Goal: Information Seeking & Learning: Check status

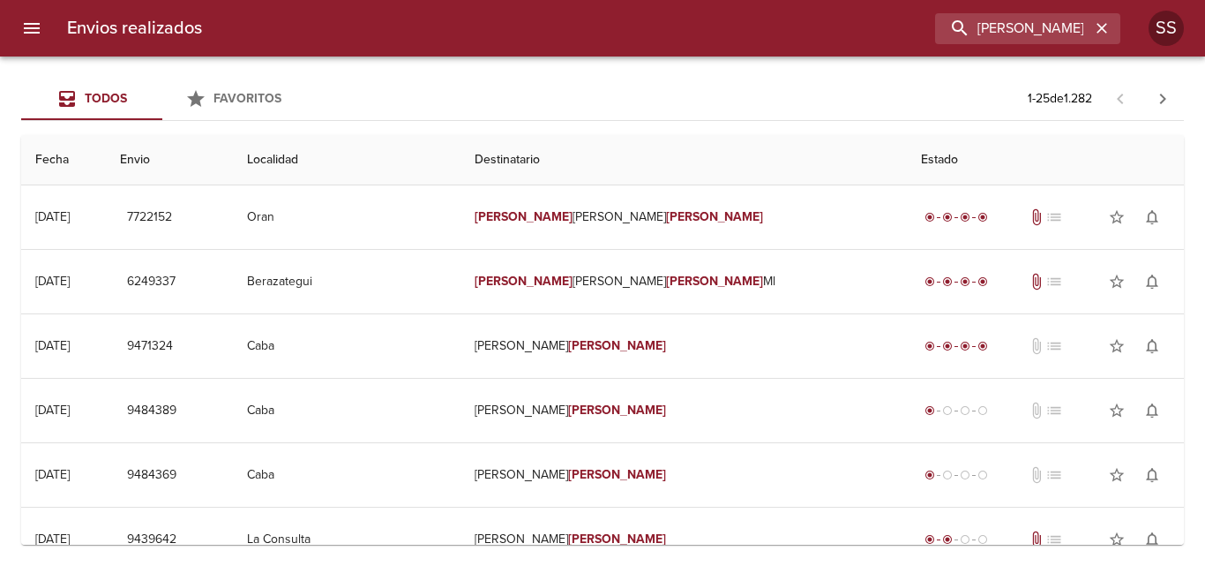
type input "[PERSON_NAME]"
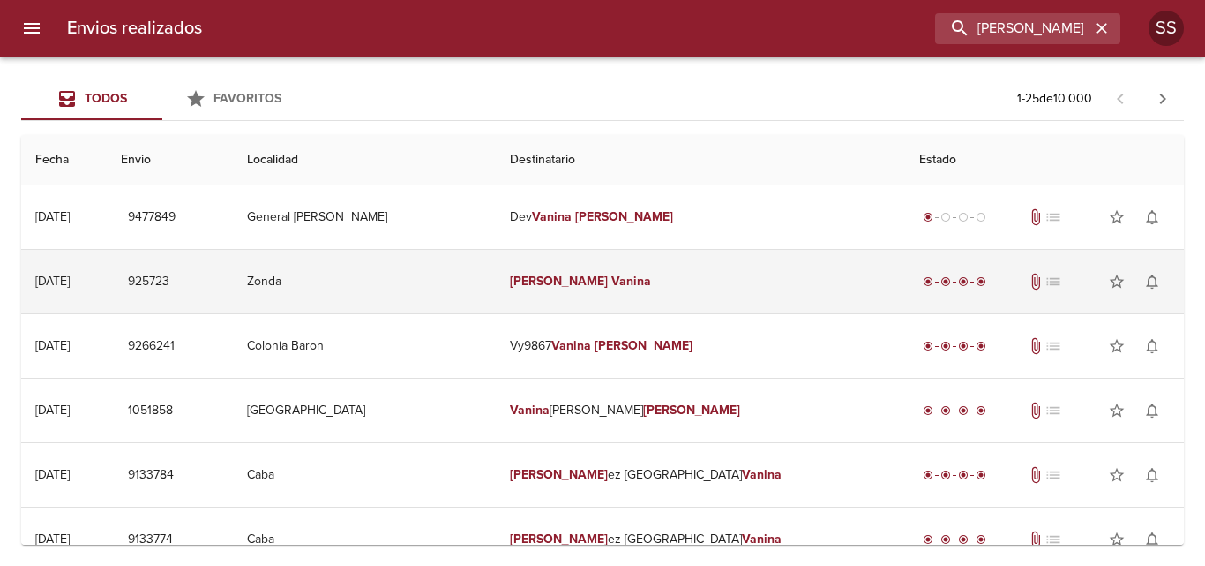
click at [233, 301] on td "925723" at bounding box center [170, 282] width 126 height 64
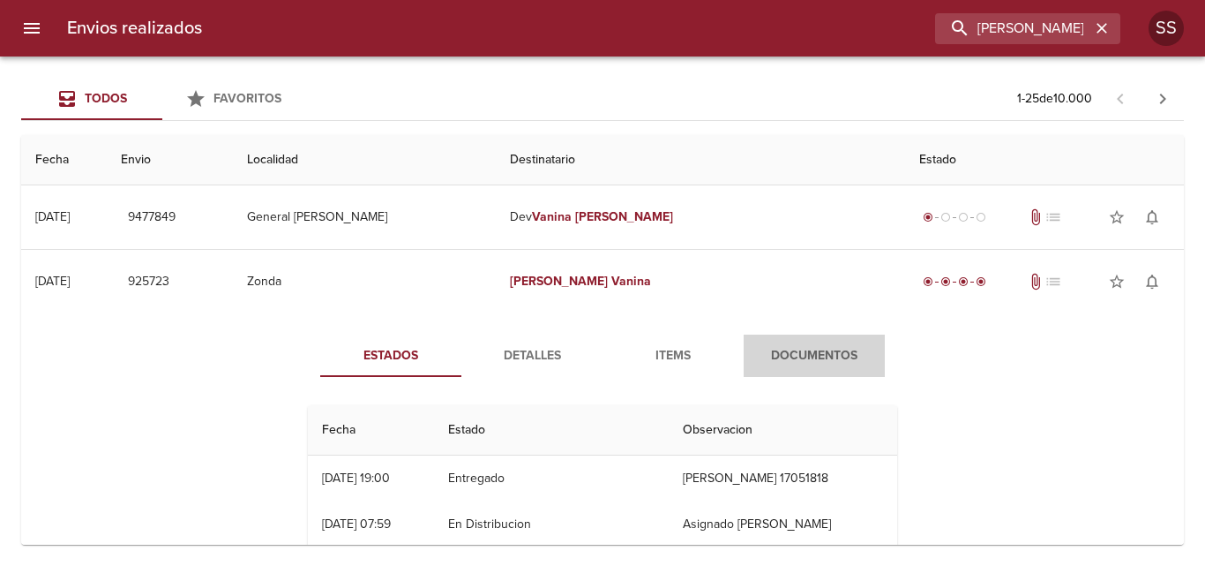
click at [767, 348] on span "Documentos" at bounding box center [814, 356] width 120 height 22
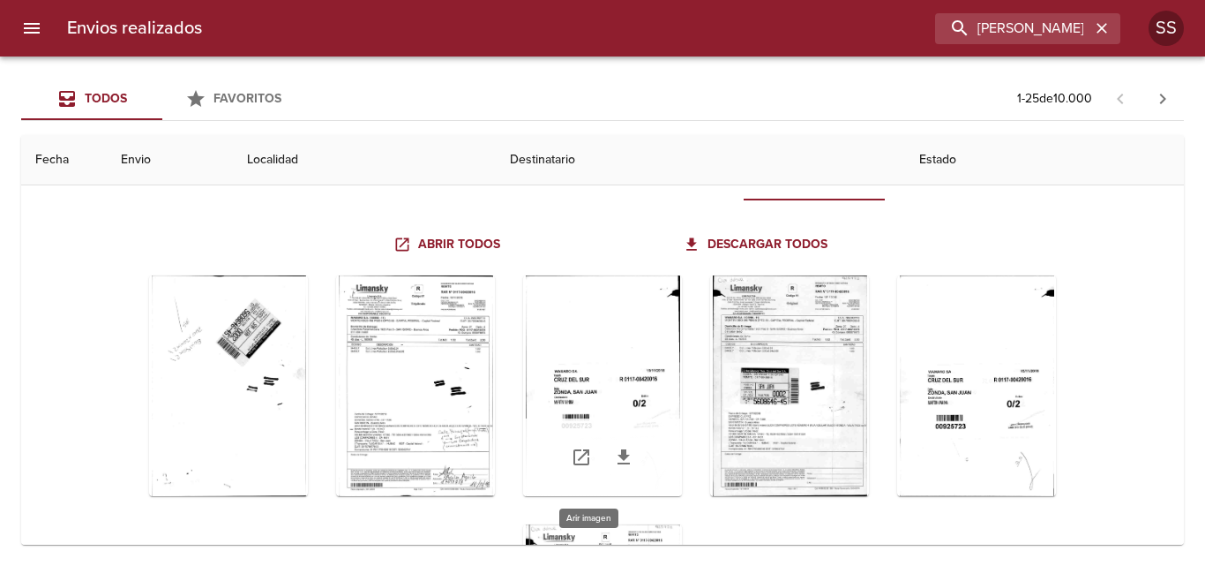
scroll to position [176, 0]
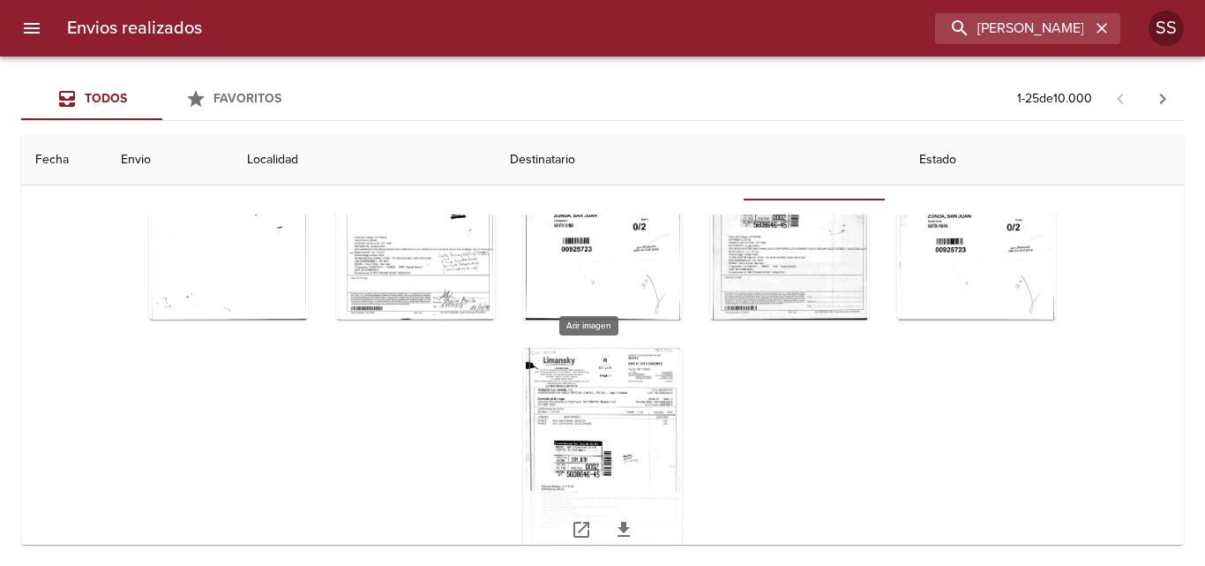
click at [583, 431] on div "Tabla de envíos del cliente" at bounding box center [602, 458] width 159 height 221
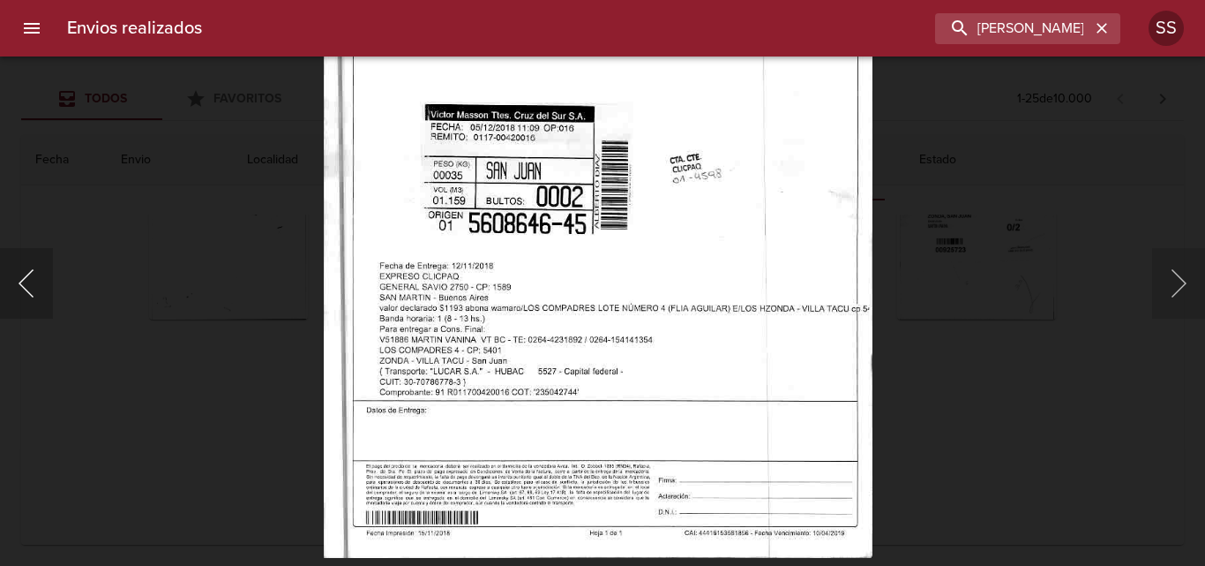
click at [30, 297] on button "Anterior" at bounding box center [26, 283] width 53 height 71
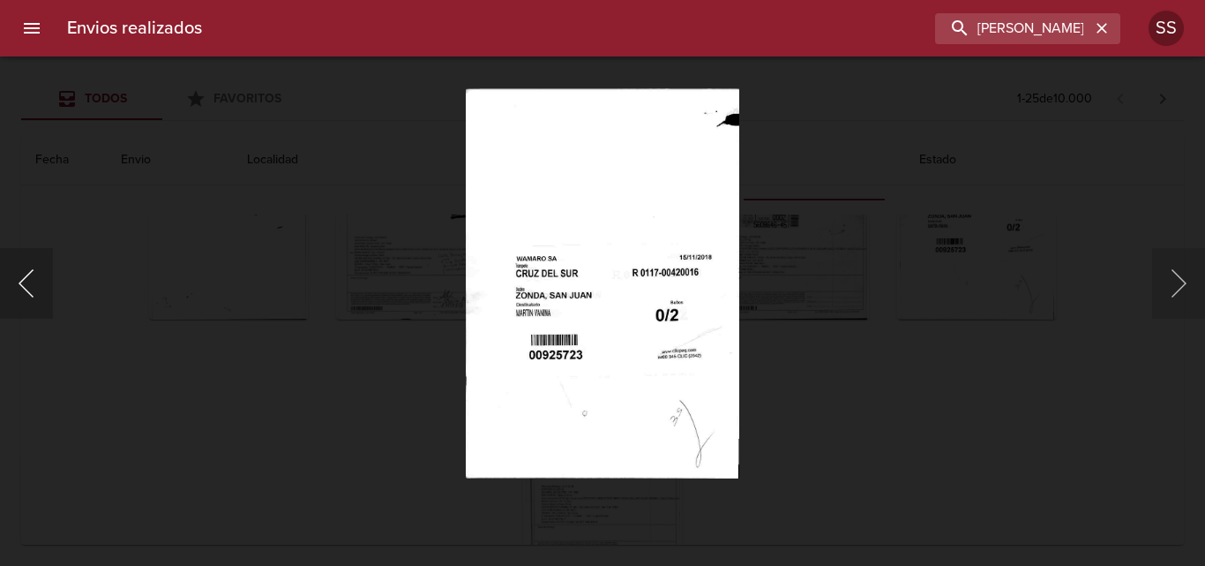
click at [18, 289] on button "Anterior" at bounding box center [26, 283] width 53 height 71
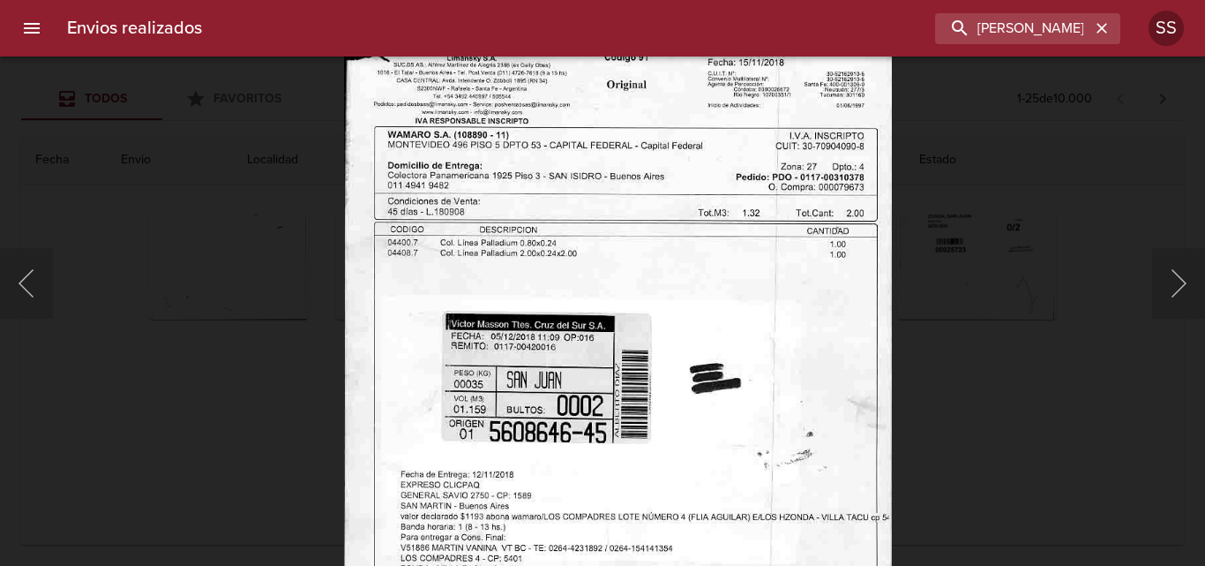
click at [621, 180] on img "Lightbox" at bounding box center [617, 377] width 548 height 782
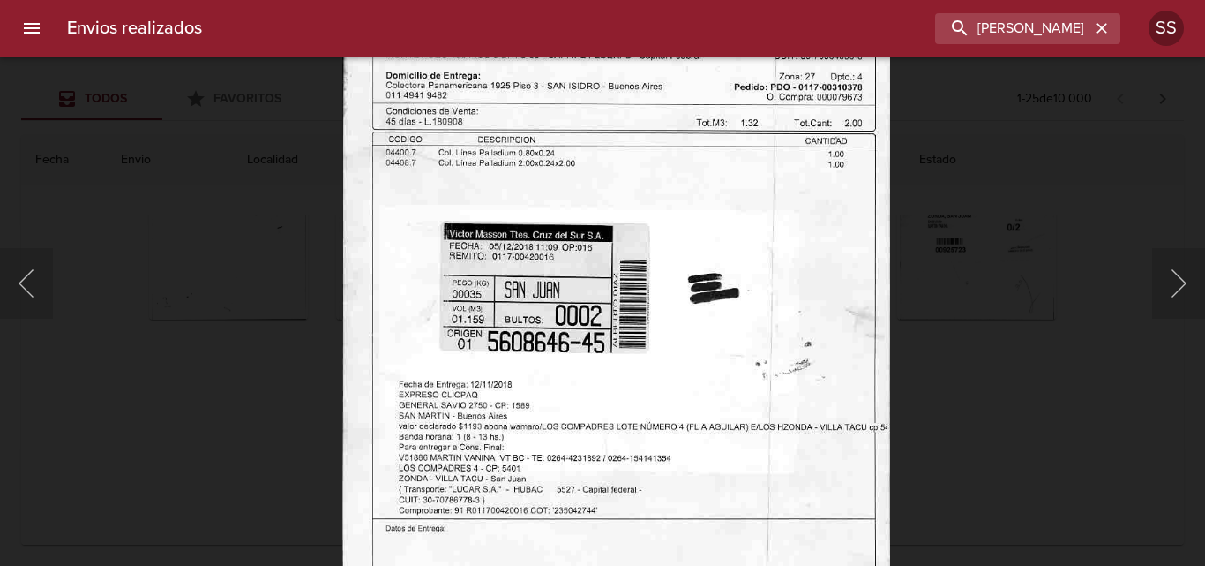
click at [685, 281] on img "Lightbox" at bounding box center [615, 287] width 548 height 782
click at [27, 285] on button "Anterior" at bounding box center [26, 283] width 53 height 71
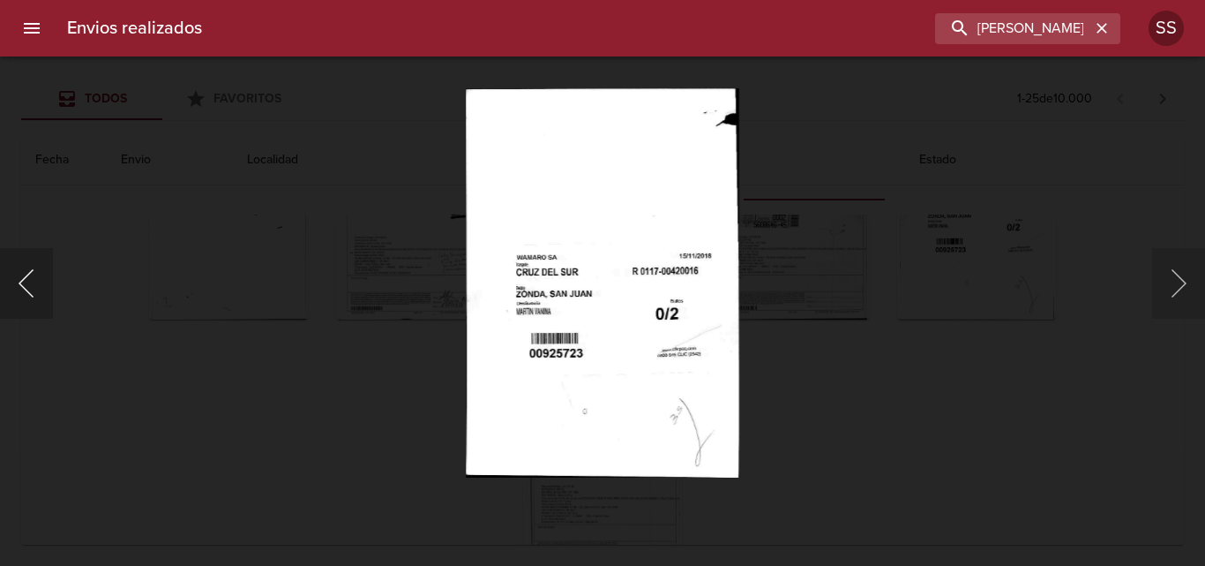
click at [27, 286] on button "Anterior" at bounding box center [26, 283] width 53 height 71
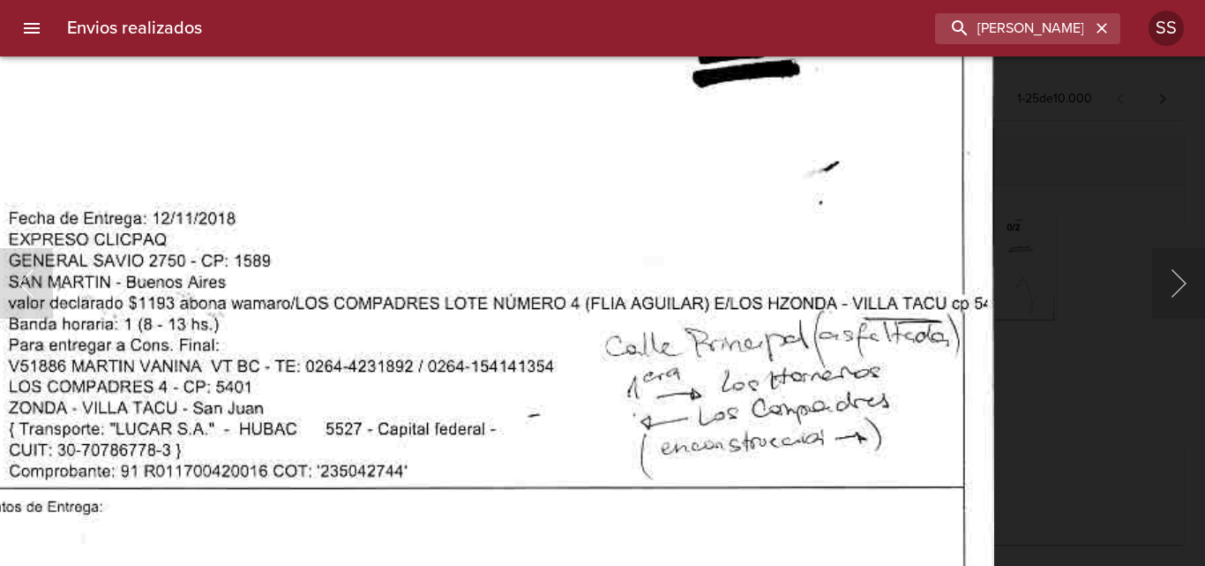
click at [540, 478] on img "Lightbox" at bounding box center [446, 18] width 1098 height 1570
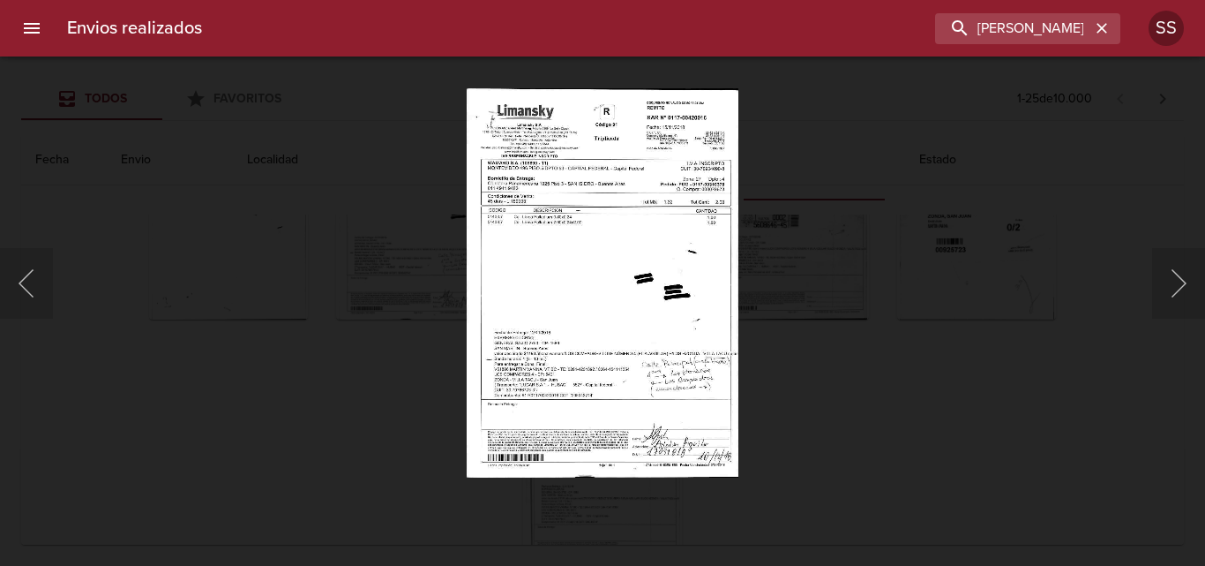
click at [705, 438] on img "Lightbox" at bounding box center [603, 282] width 272 height 389
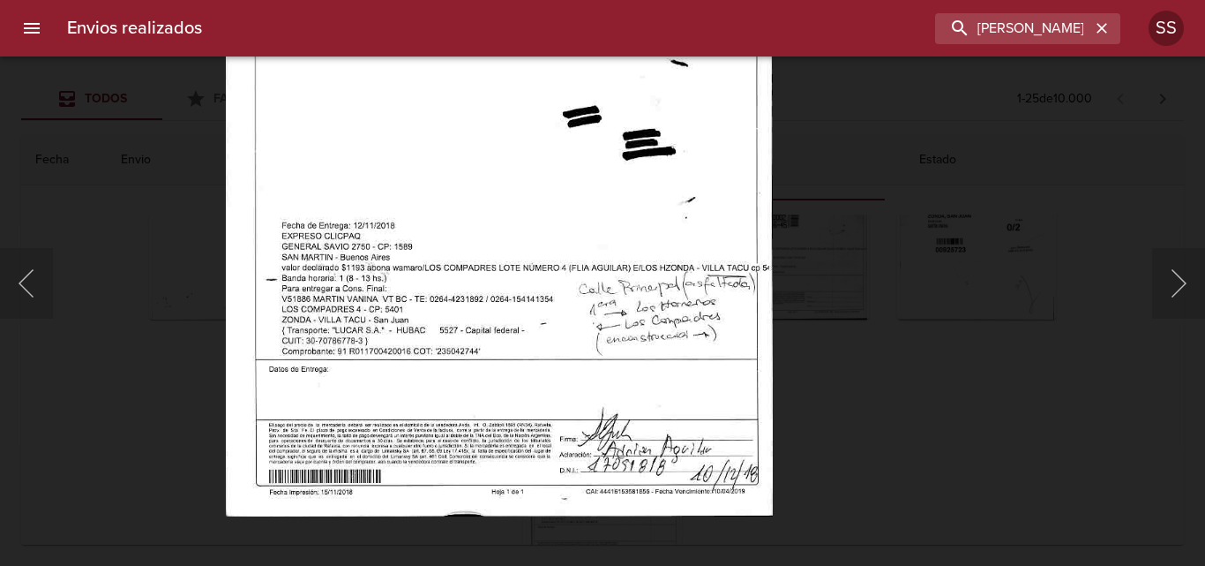
click at [708, 448] on img "Lightbox" at bounding box center [499, 125] width 546 height 782
click at [690, 442] on img "Lightbox" at bounding box center [500, 125] width 546 height 782
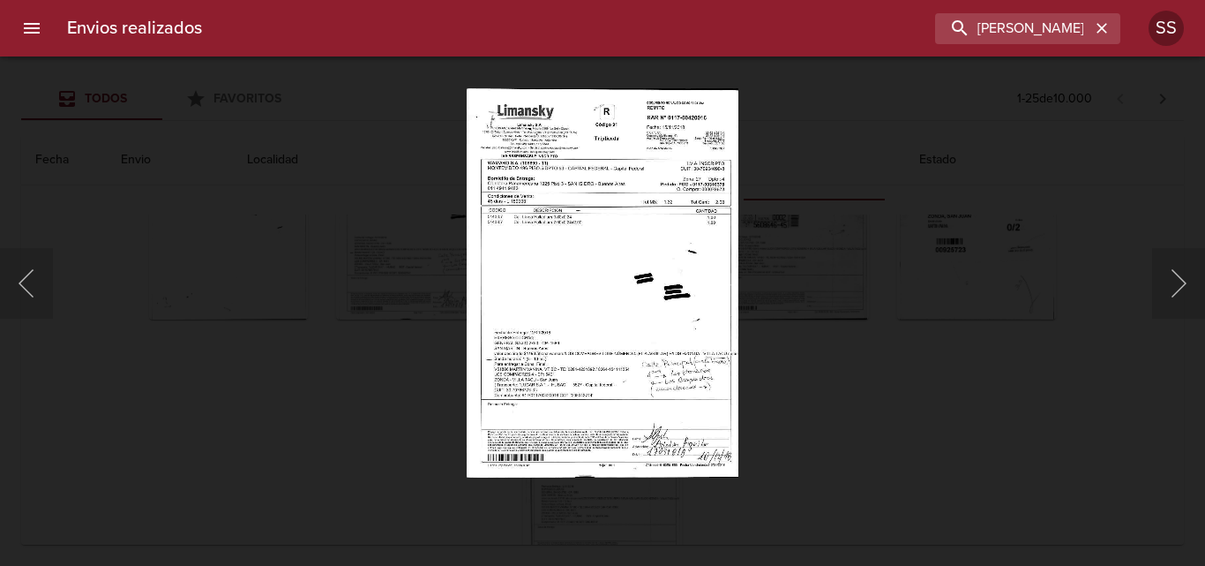
click at [726, 444] on img "Lightbox" at bounding box center [603, 282] width 272 height 389
click at [677, 444] on img "Lightbox" at bounding box center [603, 282] width 272 height 389
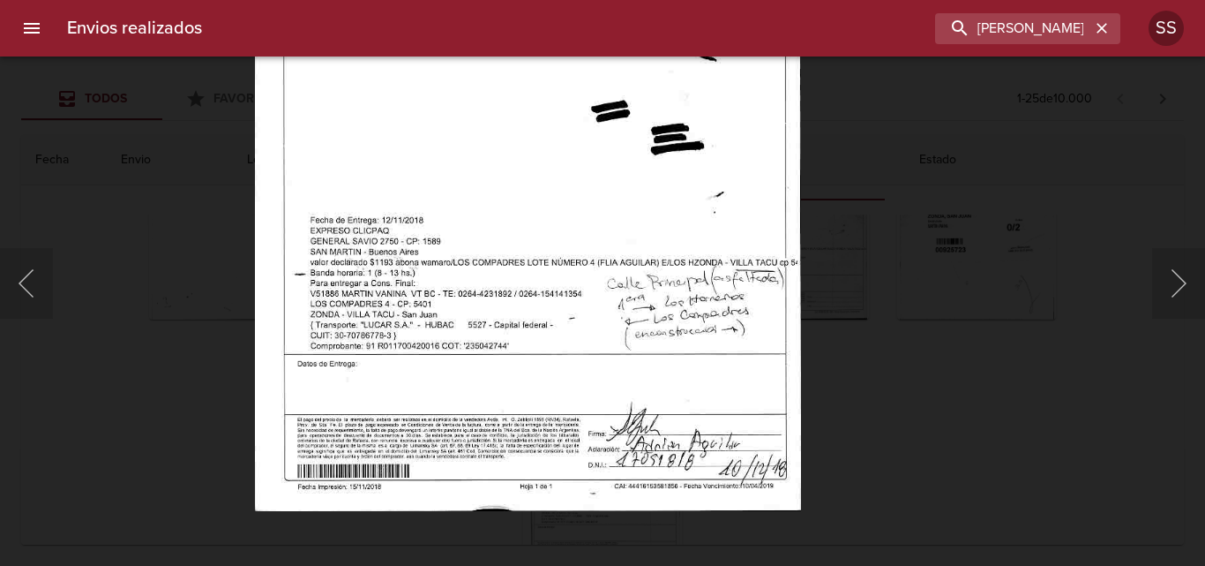
click at [677, 444] on img "Lightbox" at bounding box center [528, 120] width 546 height 782
click at [1100, 24] on icon "button" at bounding box center [1102, 28] width 18 height 18
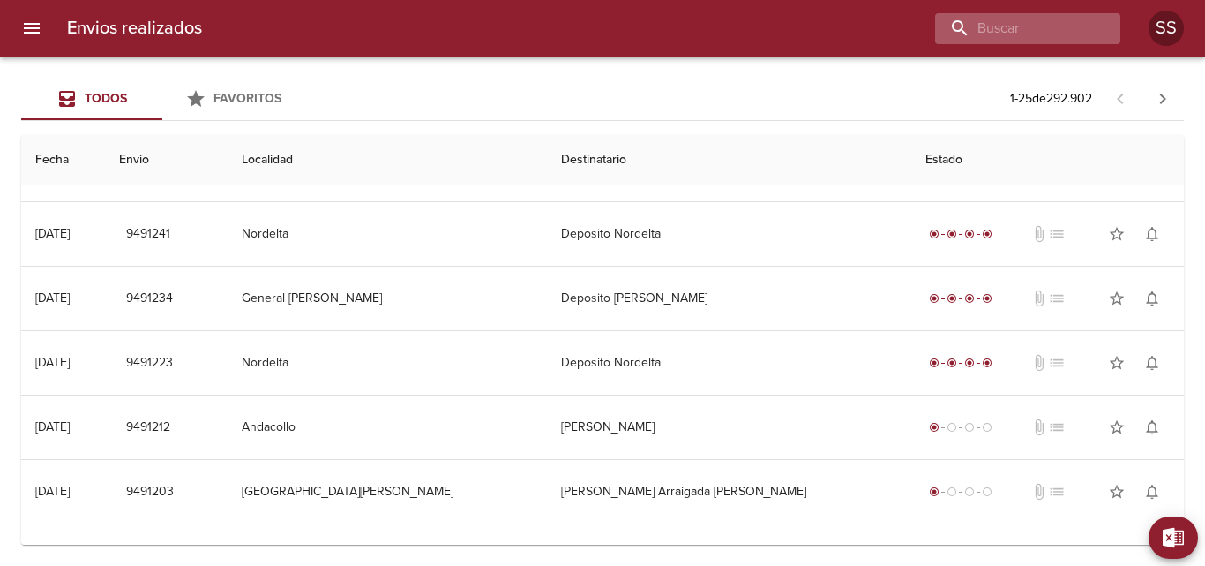
scroll to position [0, 0]
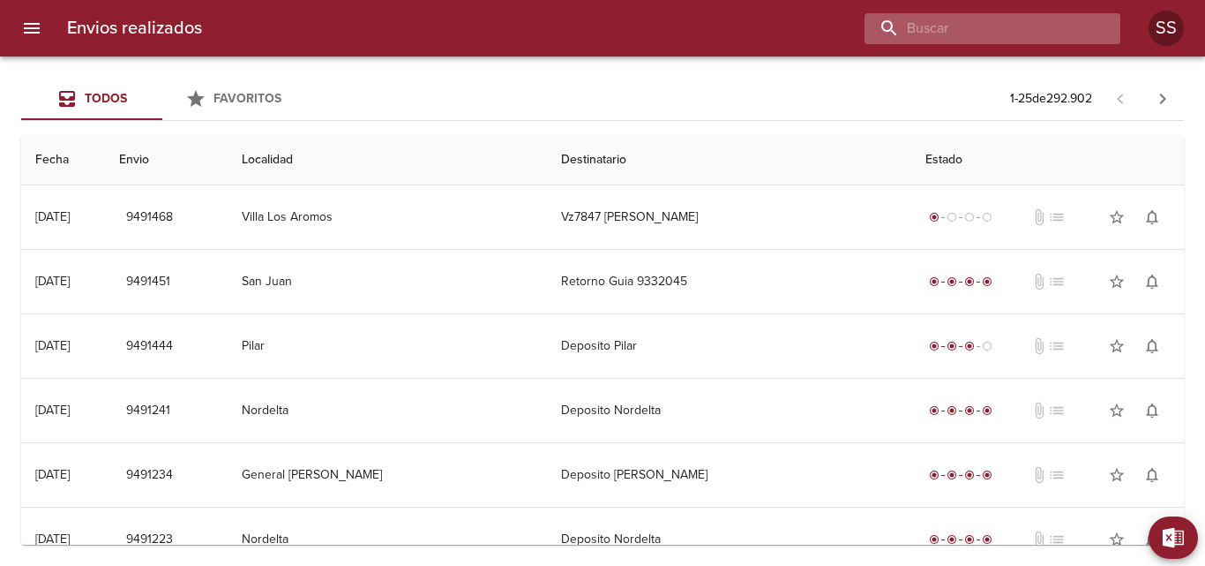
click at [1024, 34] on input "buscar" at bounding box center [978, 28] width 226 height 31
paste input "[PERSON_NAME]"
type input "[PERSON_NAME]"
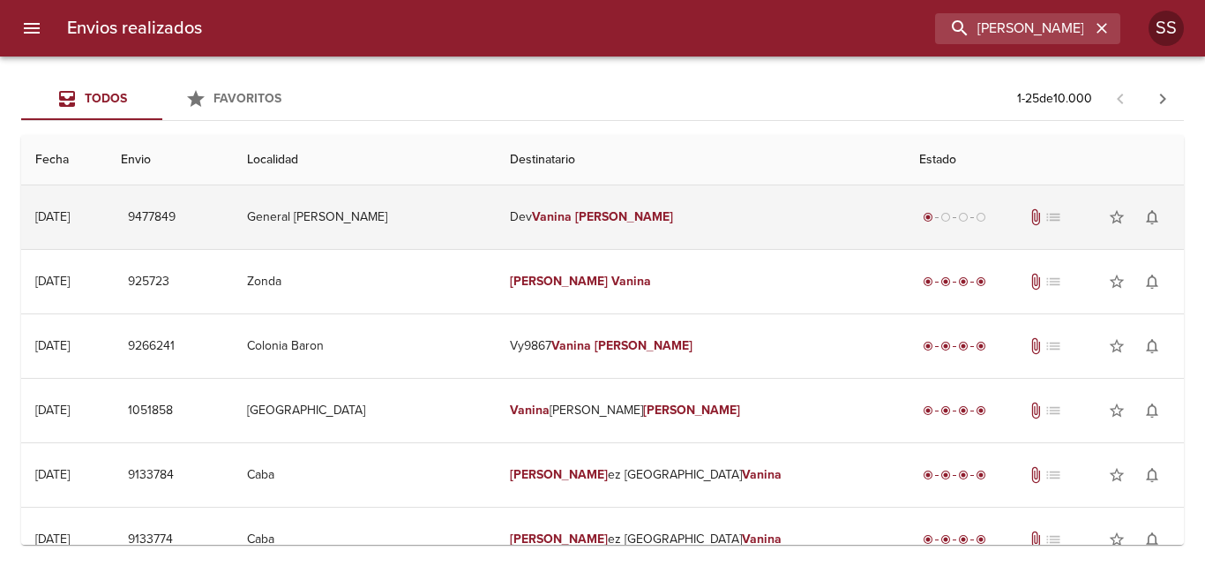
click at [572, 214] on em "Vanina" at bounding box center [552, 216] width 40 height 15
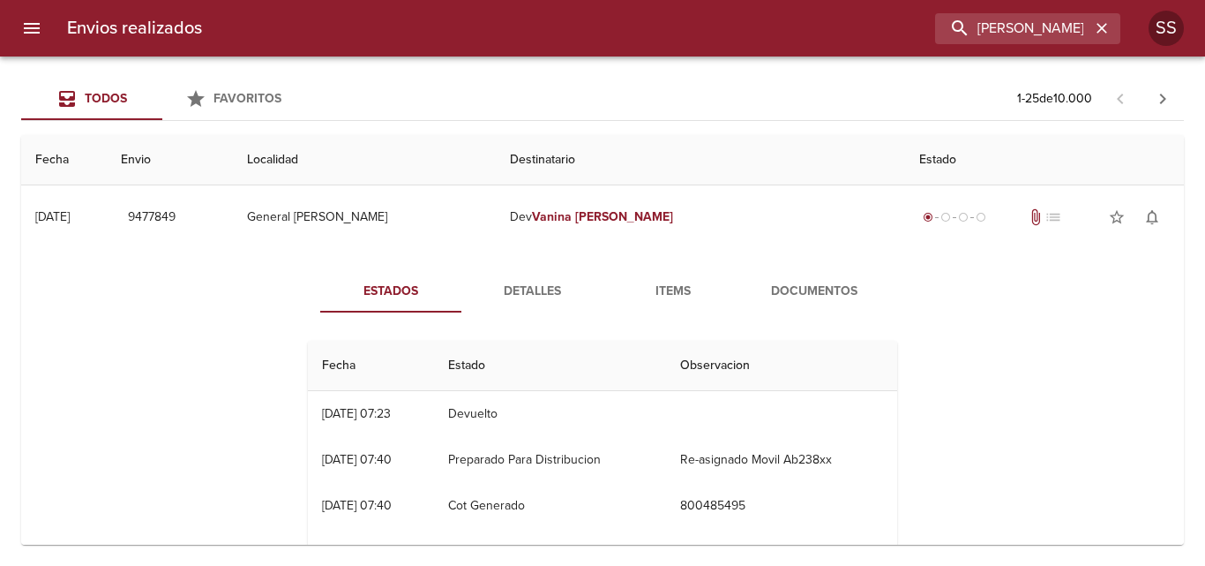
click at [824, 294] on span "Documentos" at bounding box center [814, 292] width 120 height 22
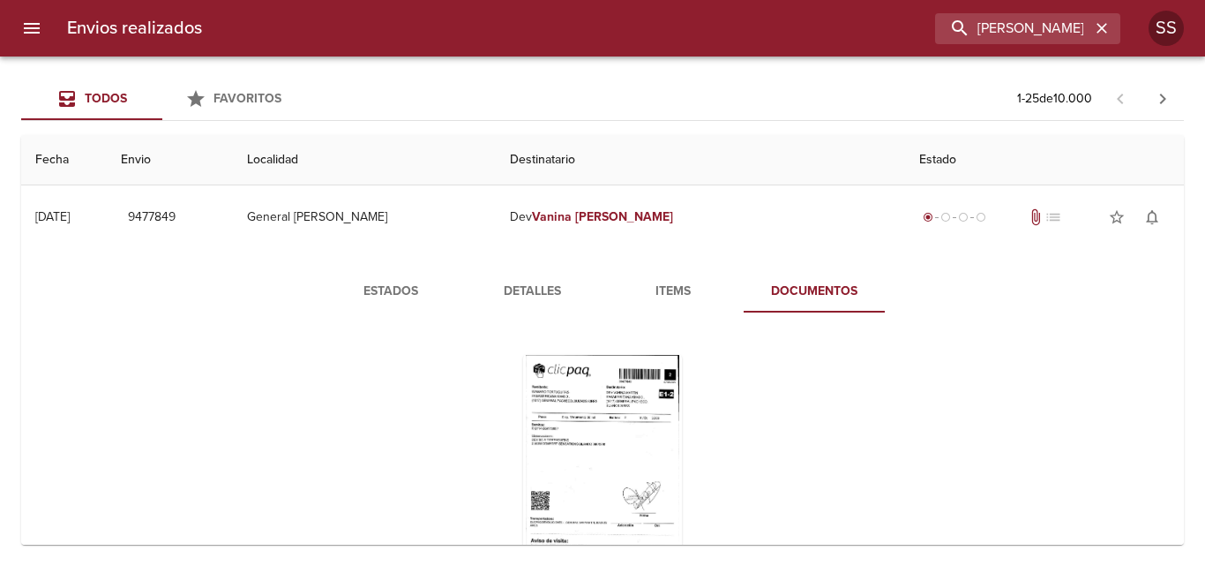
scroll to position [88, 0]
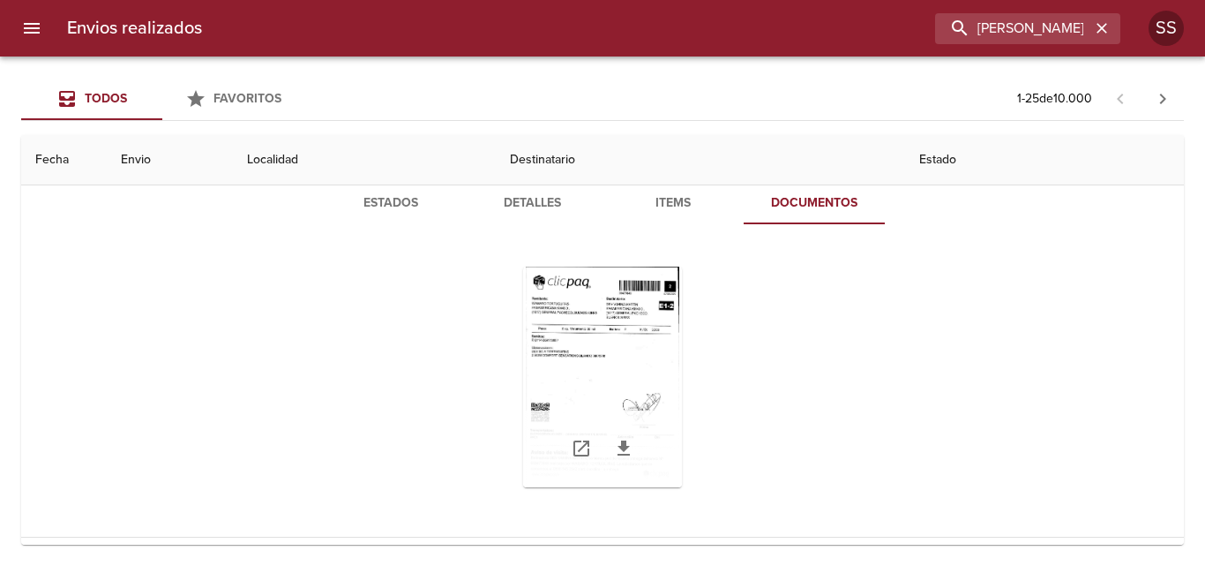
click at [596, 363] on div "Tabla de envíos del cliente" at bounding box center [602, 376] width 159 height 221
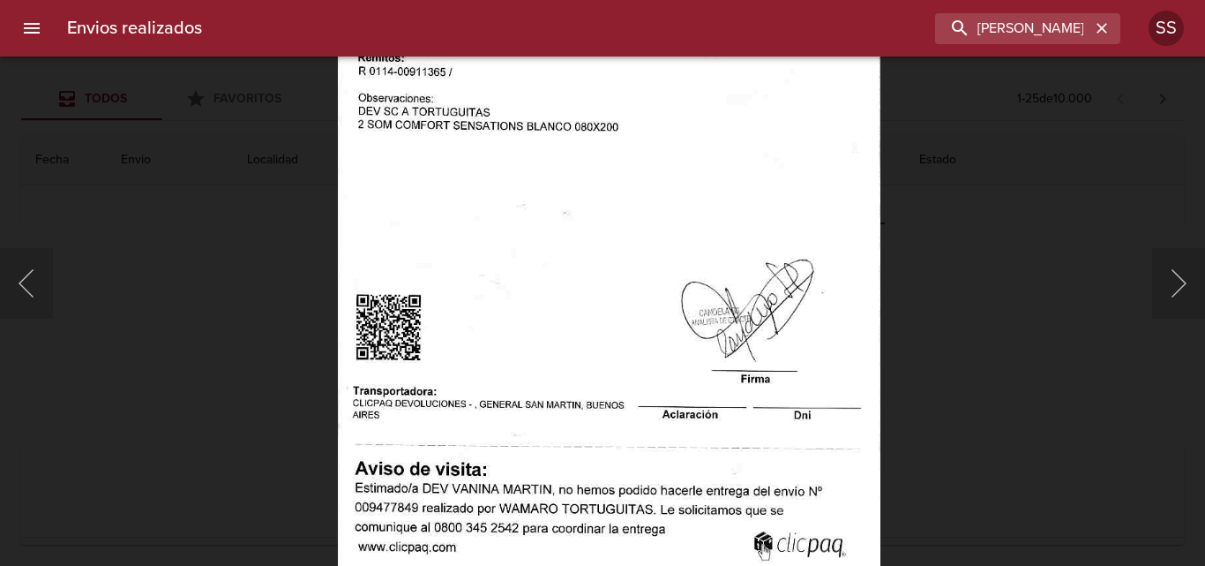
click at [615, 355] on img "Lightbox" at bounding box center [609, 201] width 543 height 782
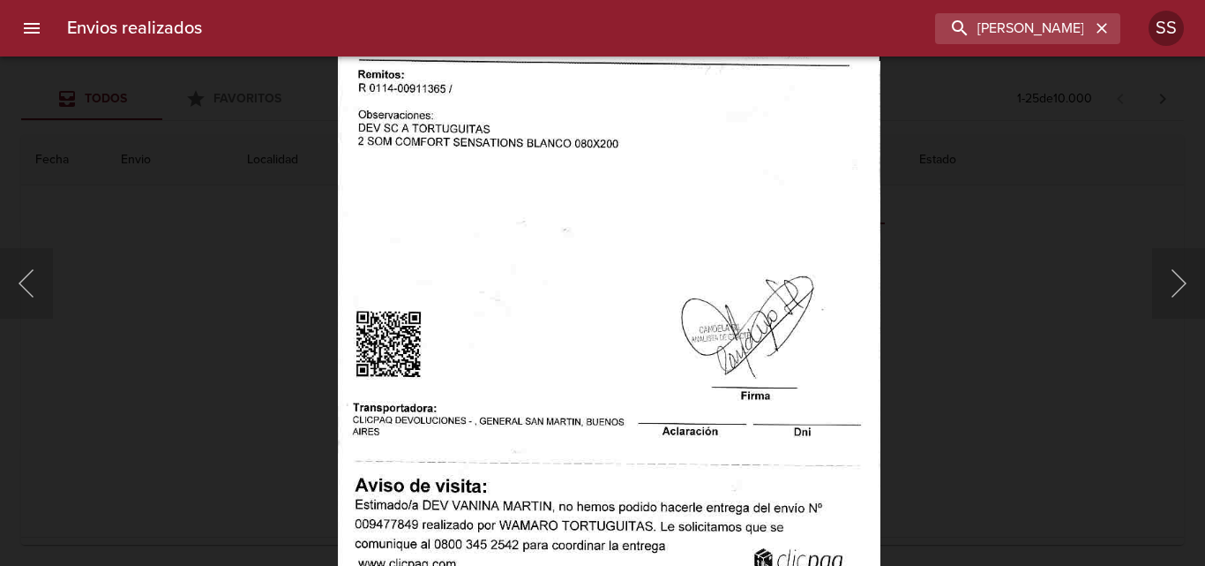
click at [621, 408] on img "Lightbox" at bounding box center [609, 218] width 543 height 782
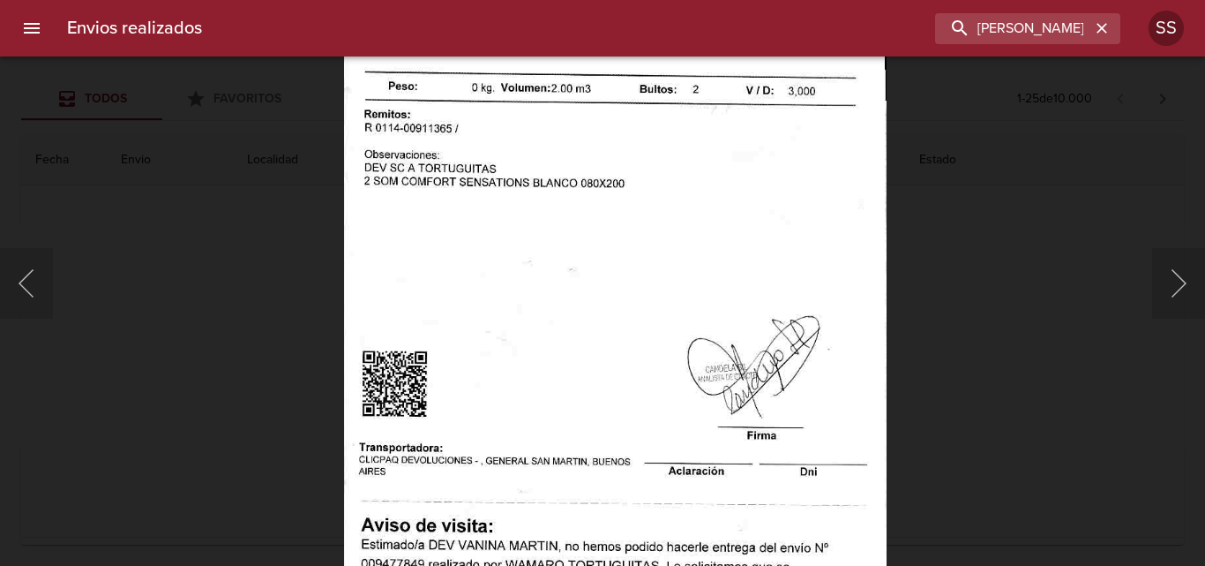
click at [626, 435] on img "Lightbox" at bounding box center [615, 258] width 543 height 782
click at [11, 288] on div at bounding box center [9, 283] width 18 height 566
click at [146, 281] on div "Lightbox" at bounding box center [602, 283] width 1205 height 566
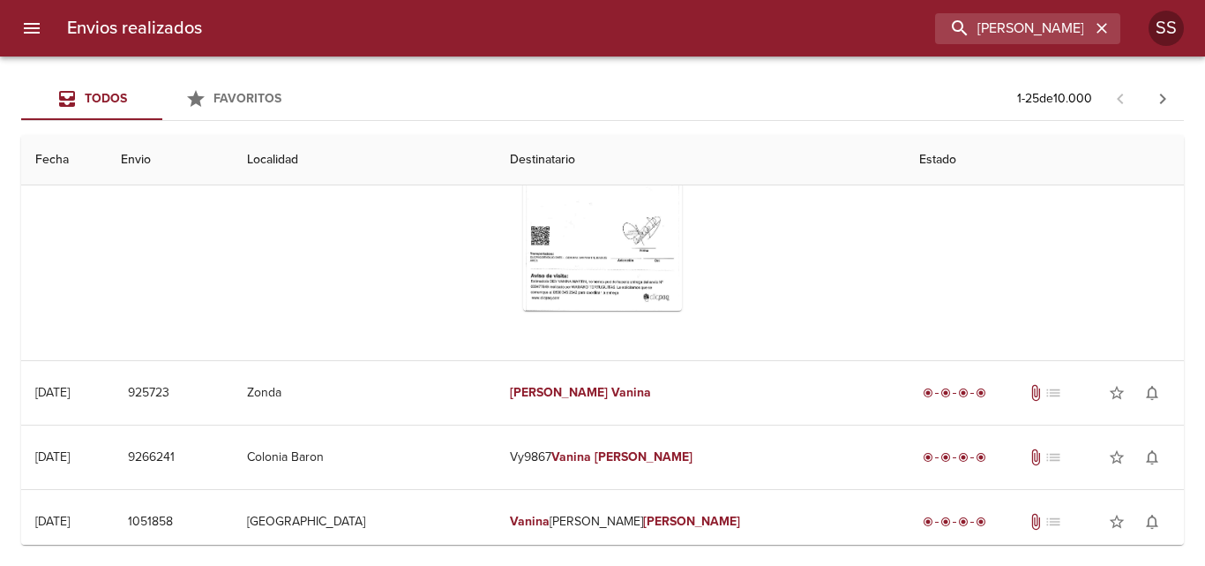
scroll to position [353, 0]
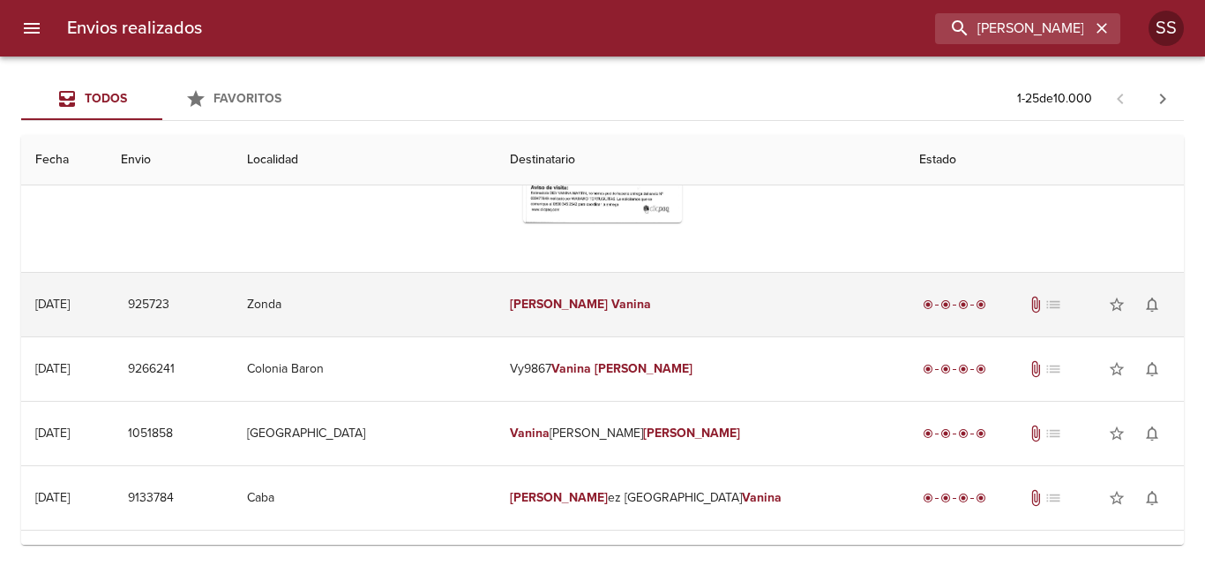
click at [233, 291] on td "925723" at bounding box center [170, 305] width 126 height 64
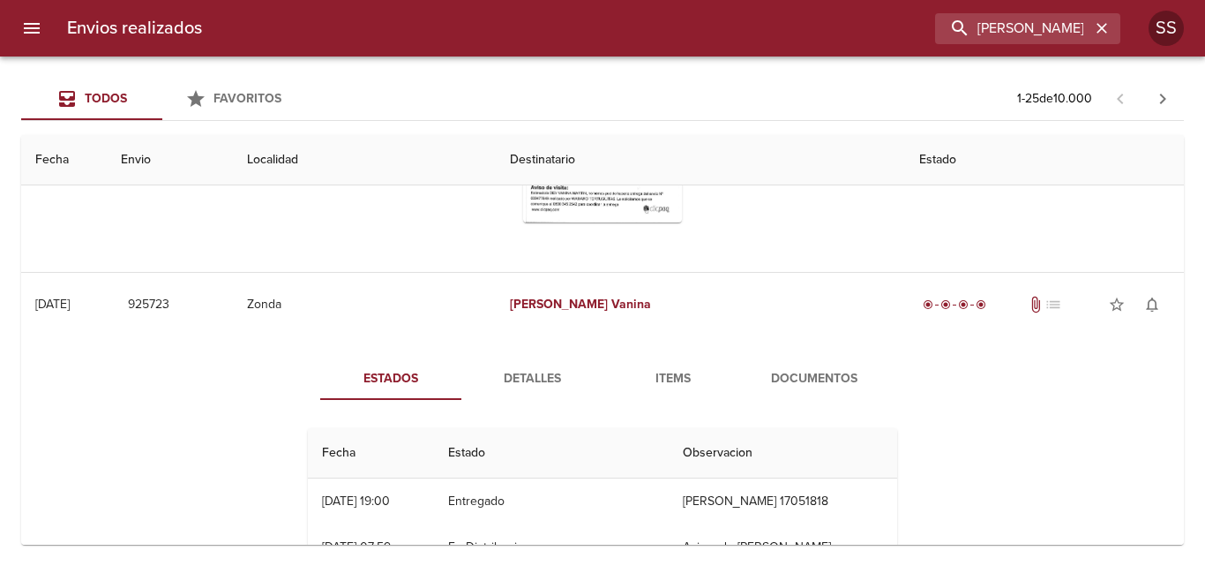
scroll to position [441, 0]
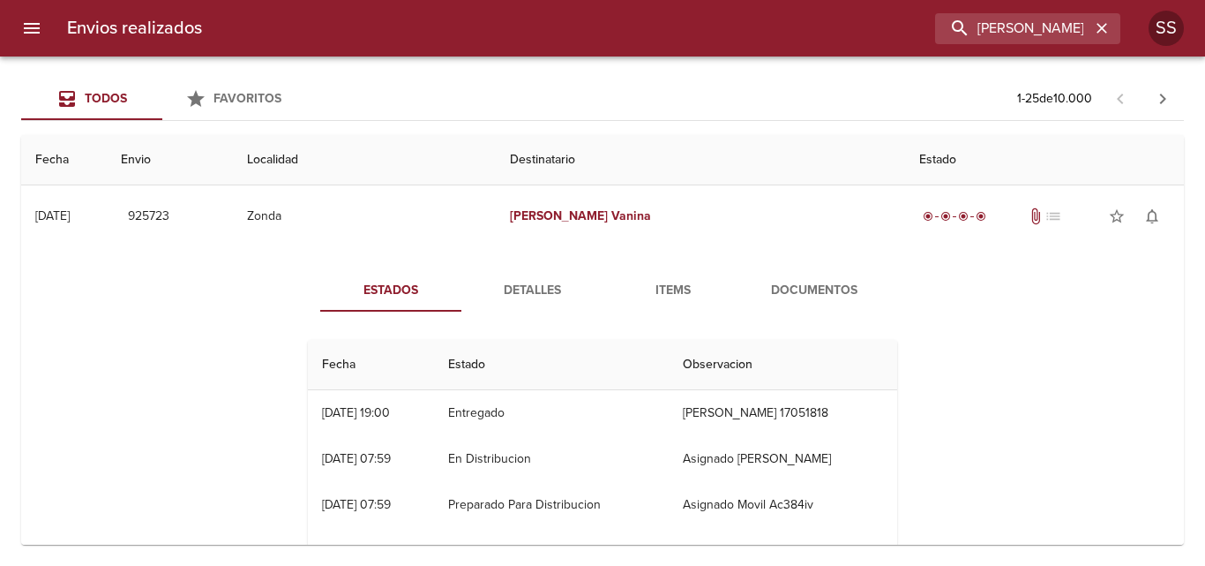
click at [820, 284] on span "Documentos" at bounding box center [814, 291] width 120 height 22
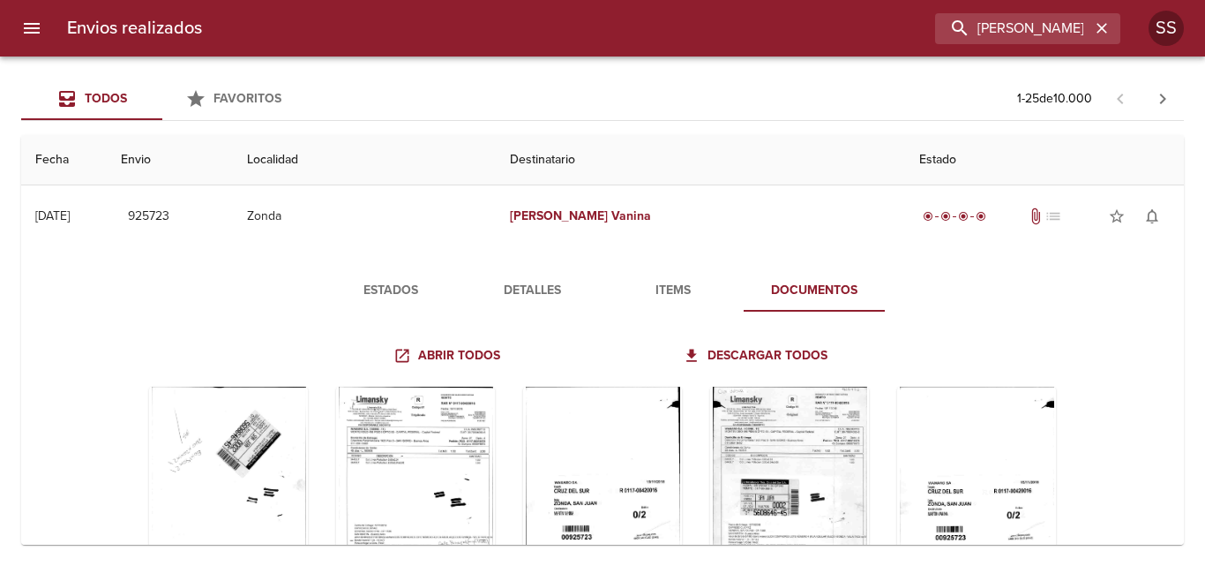
click at [775, 288] on span "Documentos" at bounding box center [814, 291] width 120 height 22
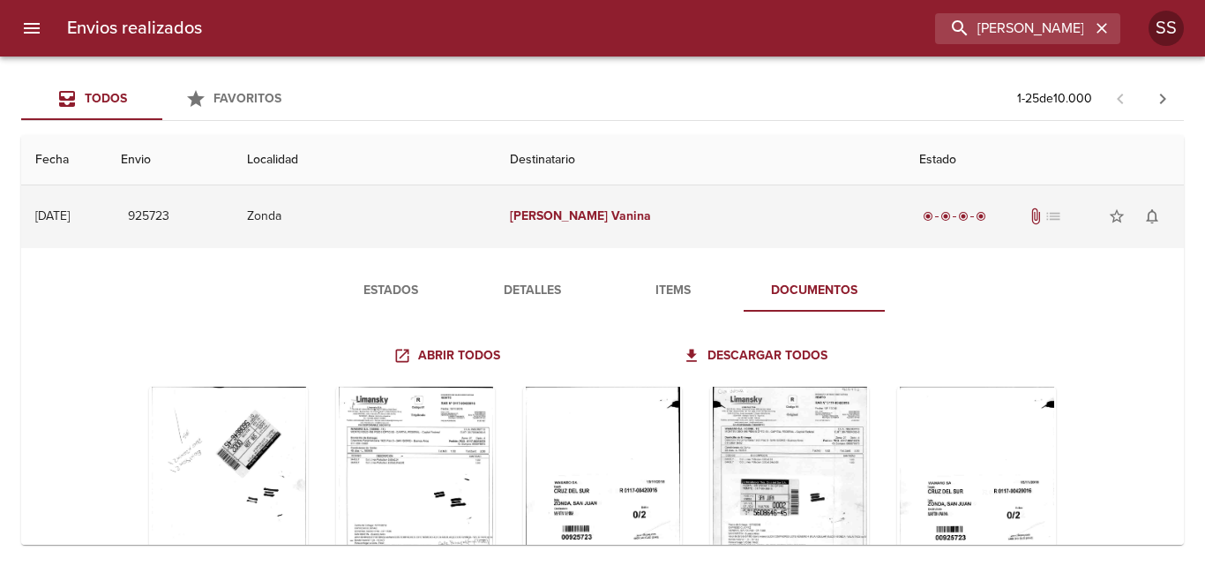
click at [399, 229] on td "Zonda" at bounding box center [364, 216] width 263 height 64
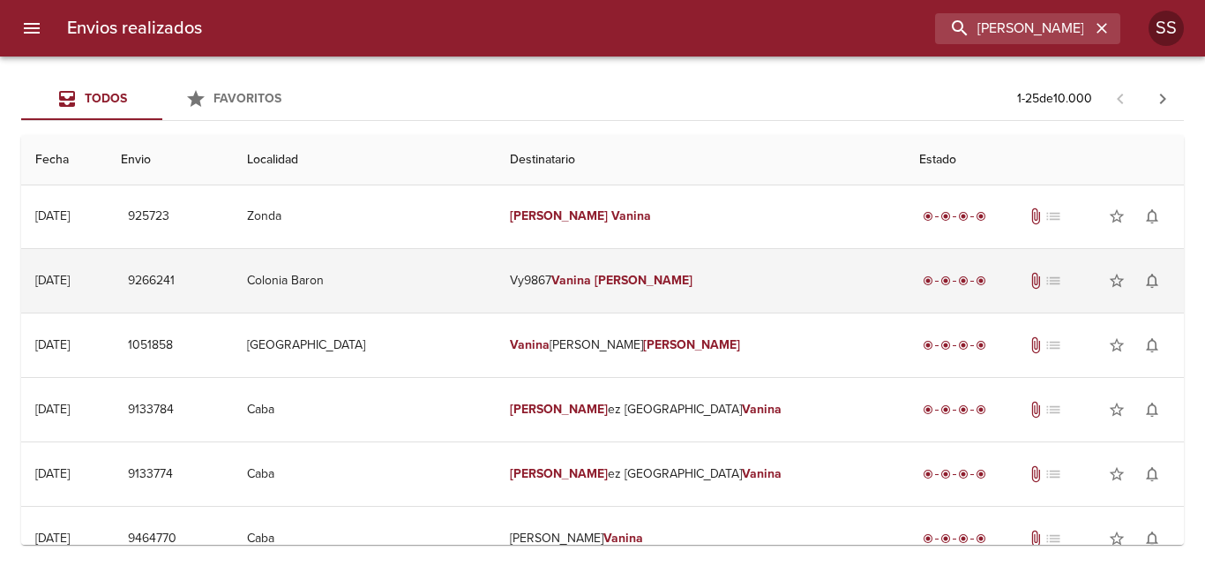
click at [467, 292] on td "Colonia Baron" at bounding box center [364, 281] width 263 height 64
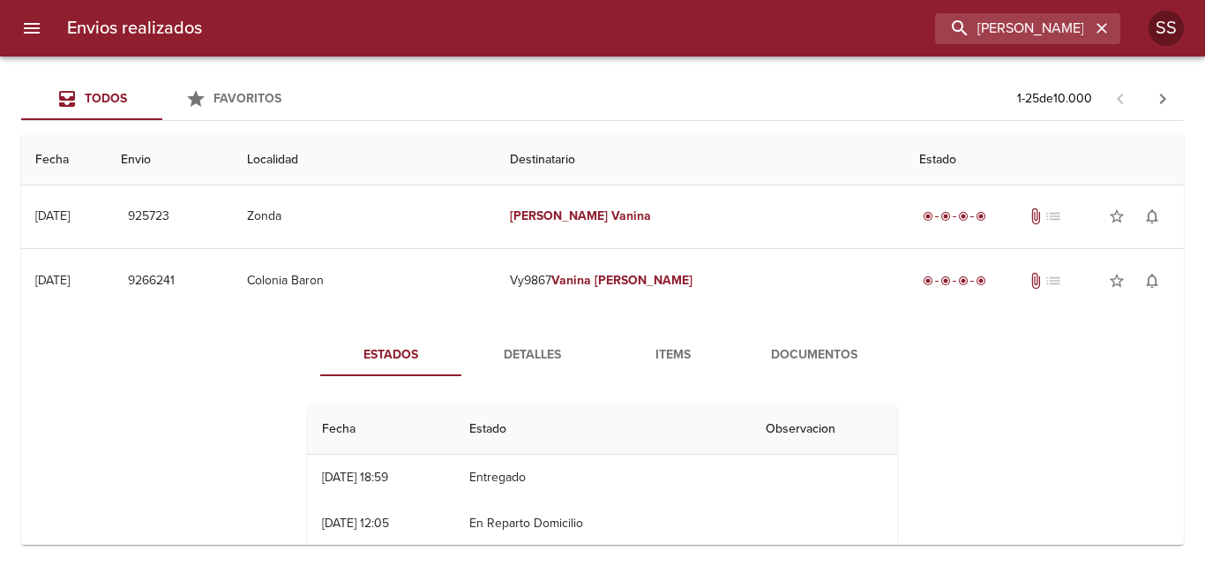
click at [808, 349] on span "Documentos" at bounding box center [814, 355] width 120 height 22
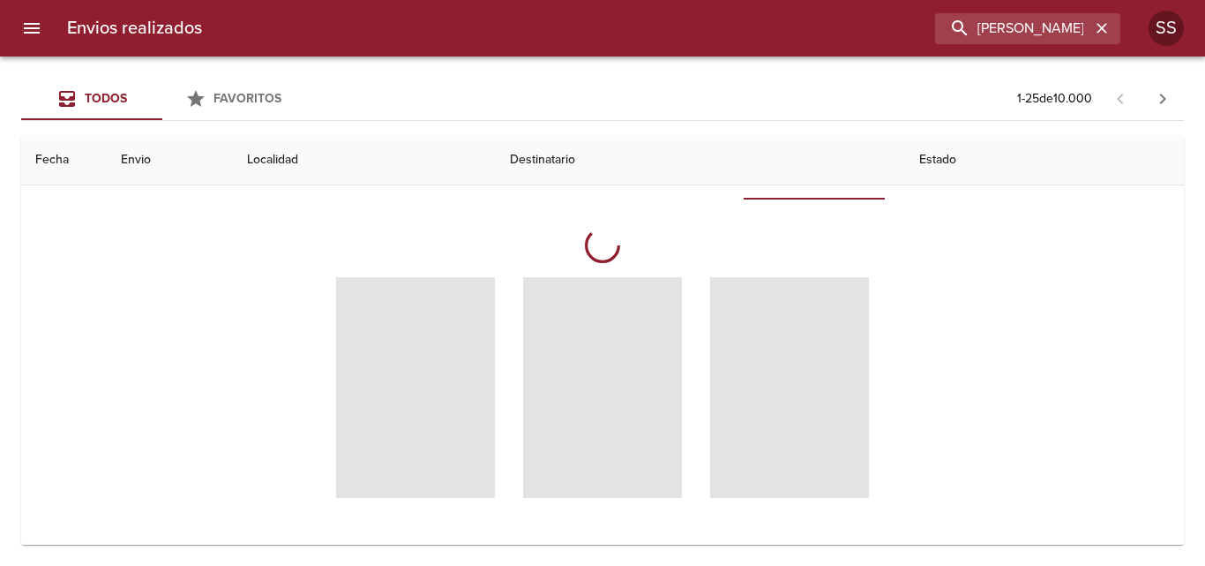
scroll to position [706, 0]
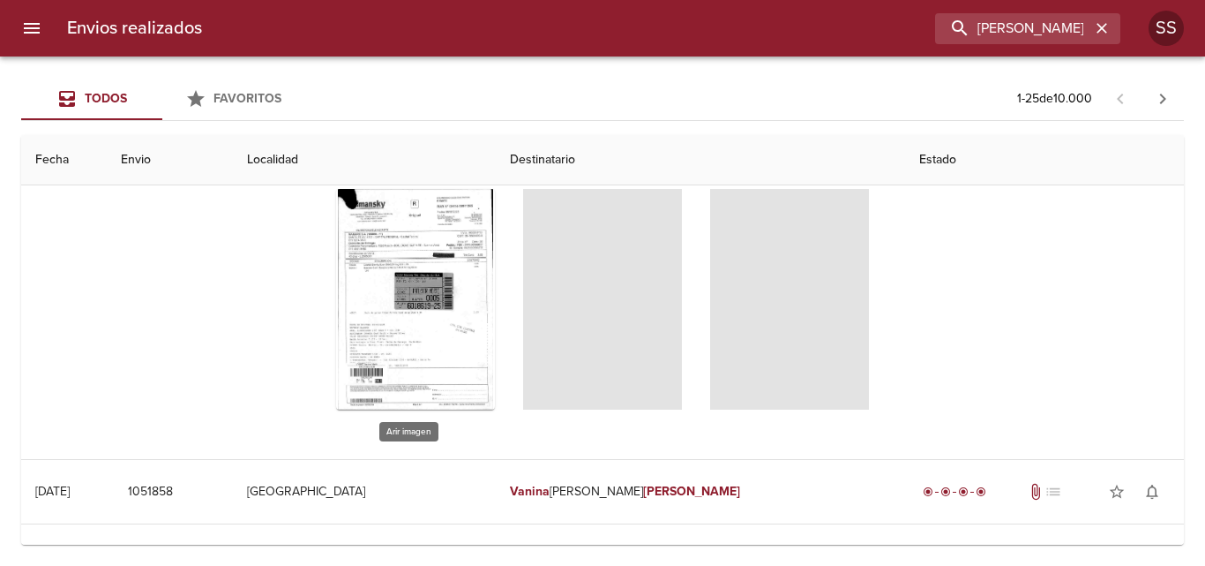
click at [408, 302] on div "Tabla de envíos del cliente" at bounding box center [415, 299] width 159 height 221
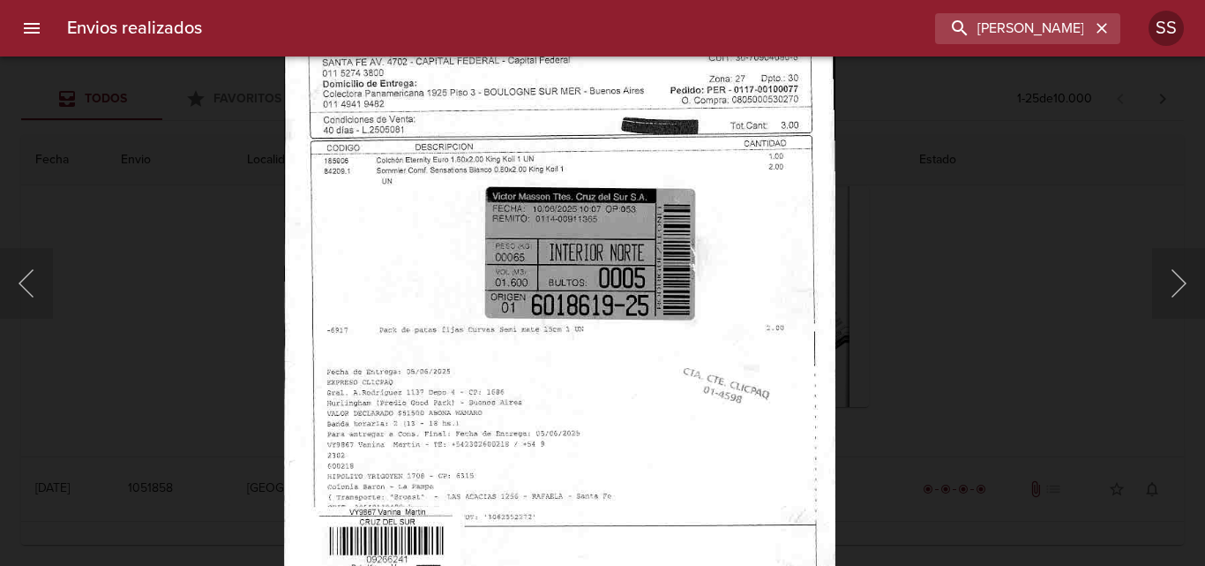
click at [674, 353] on img "Lightbox" at bounding box center [559, 282] width 551 height 782
click at [1173, 274] on button "Siguiente" at bounding box center [1178, 283] width 53 height 71
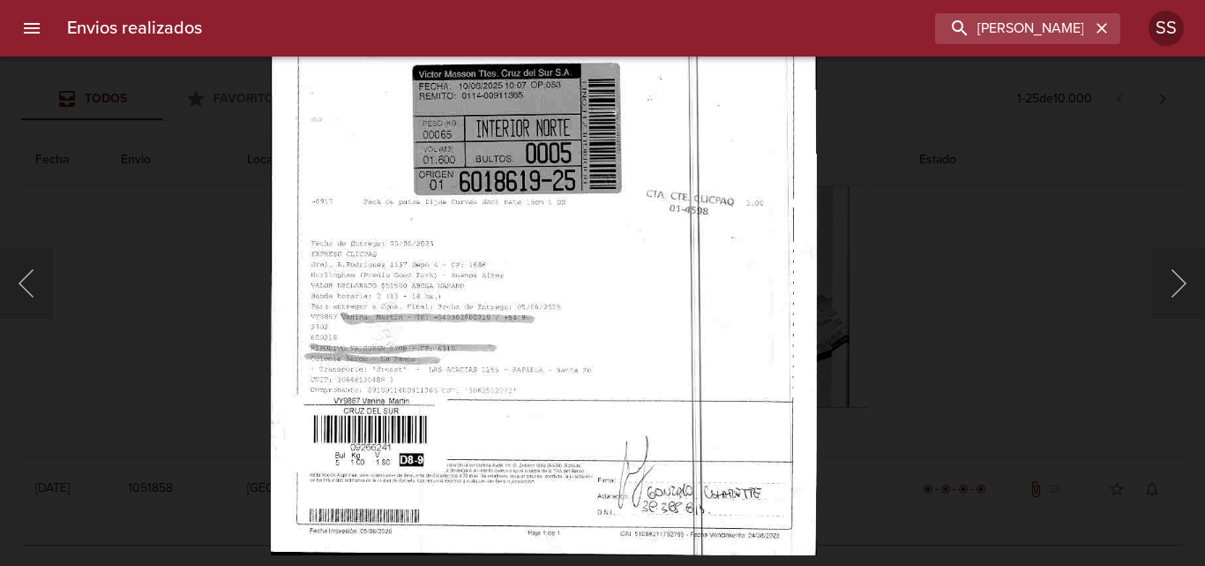
click at [655, 231] on img "Lightbox" at bounding box center [544, 164] width 546 height 782
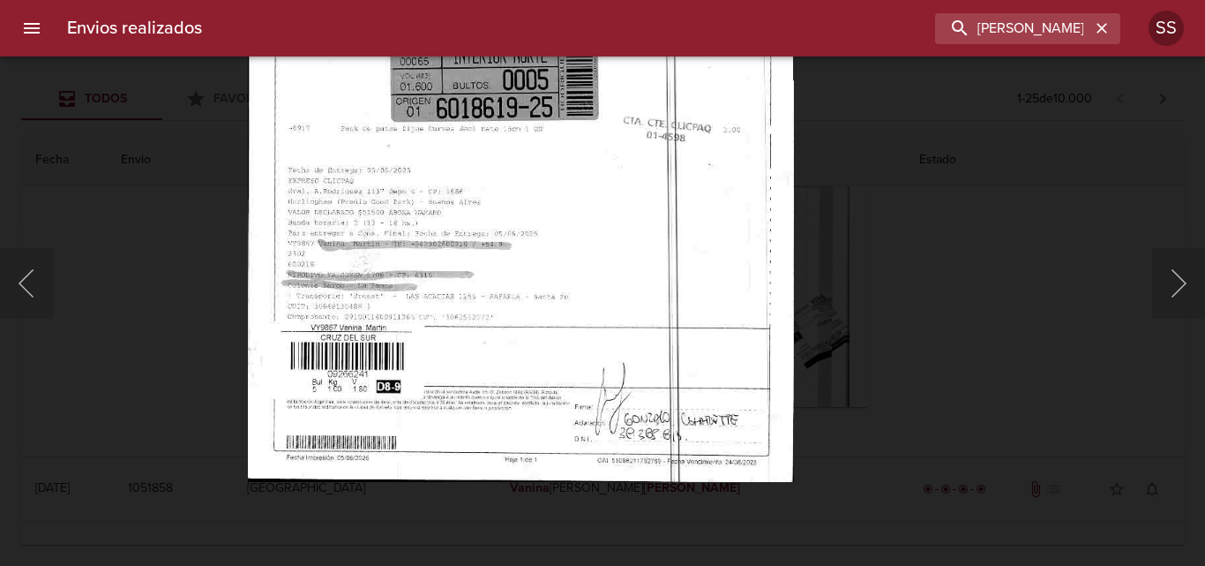
click at [697, 304] on img "Lightbox" at bounding box center [521, 91] width 546 height 782
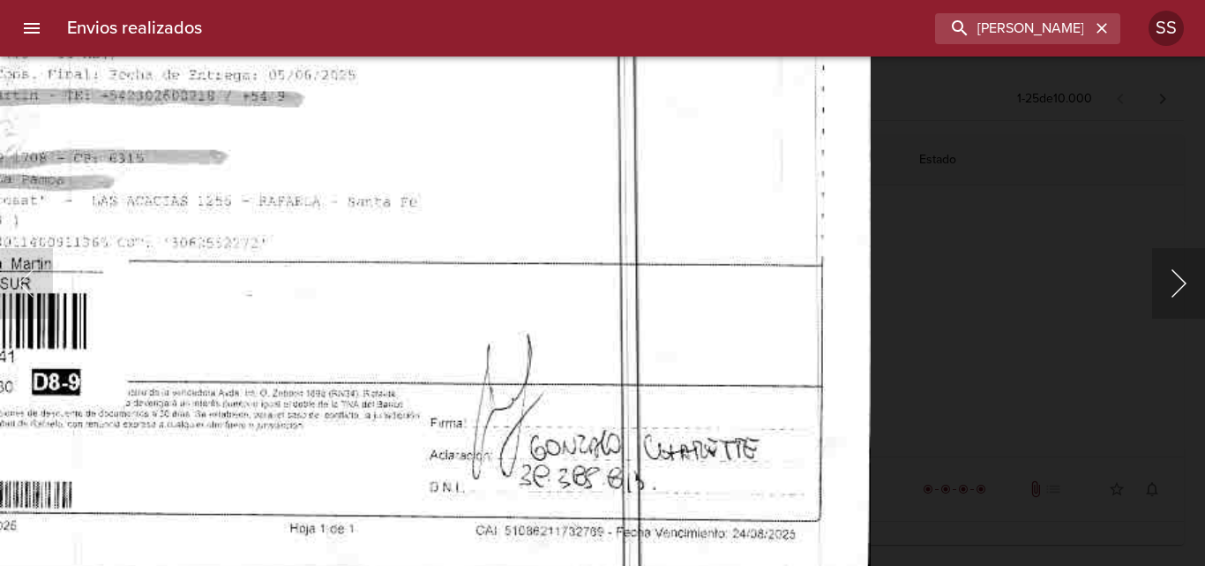
click at [1176, 282] on button "Siguiente" at bounding box center [1178, 283] width 53 height 71
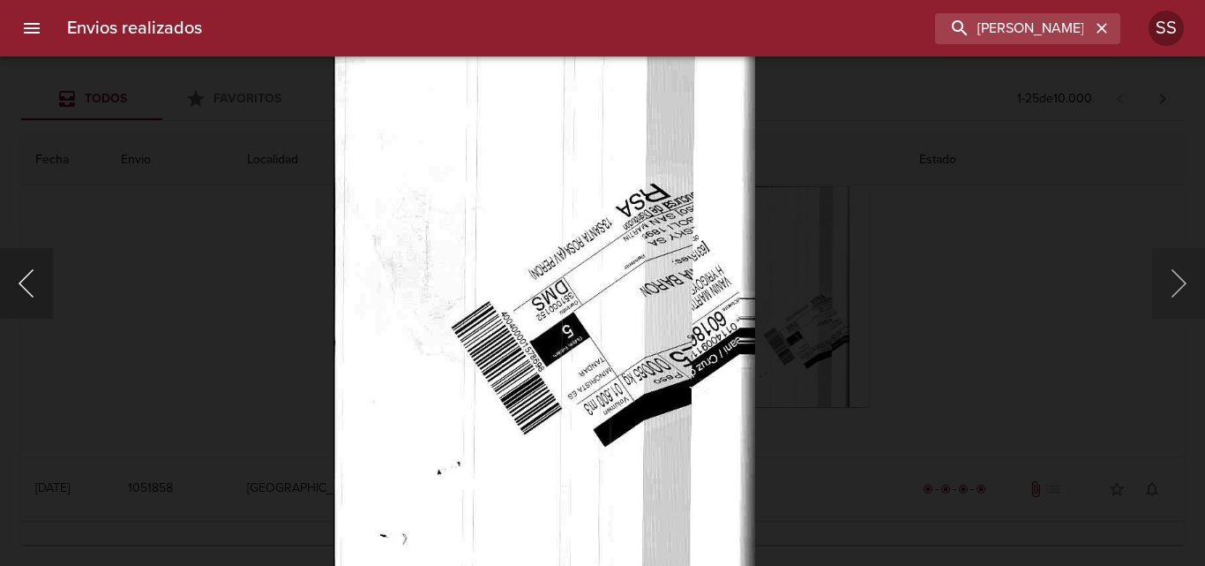
click at [40, 279] on button "Anterior" at bounding box center [26, 283] width 53 height 71
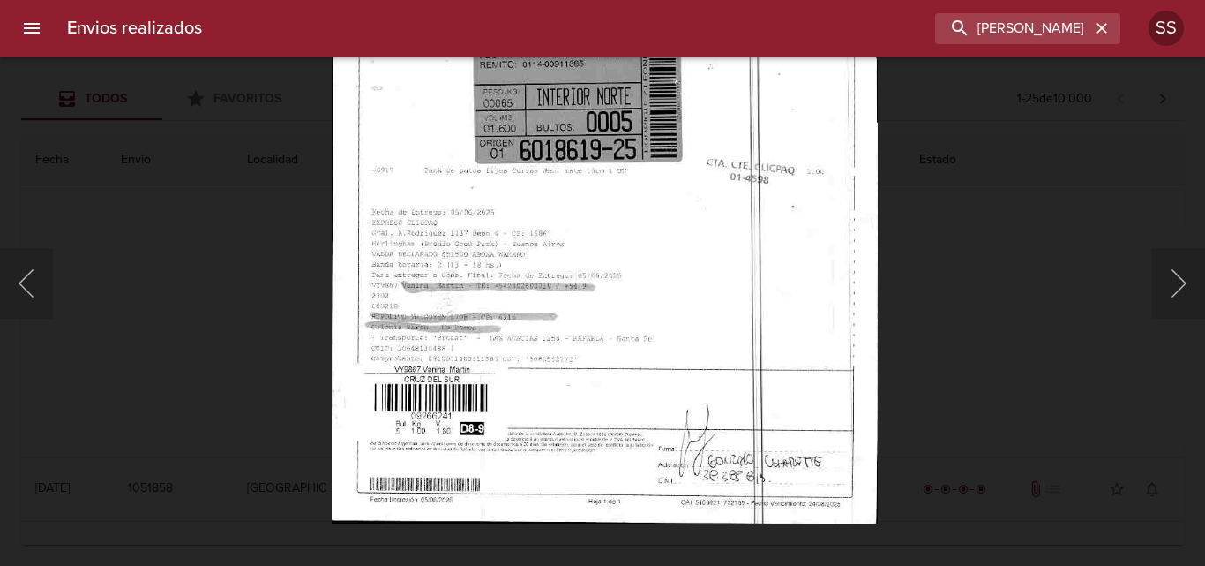
click at [778, 443] on img "Lightbox" at bounding box center [605, 133] width 546 height 782
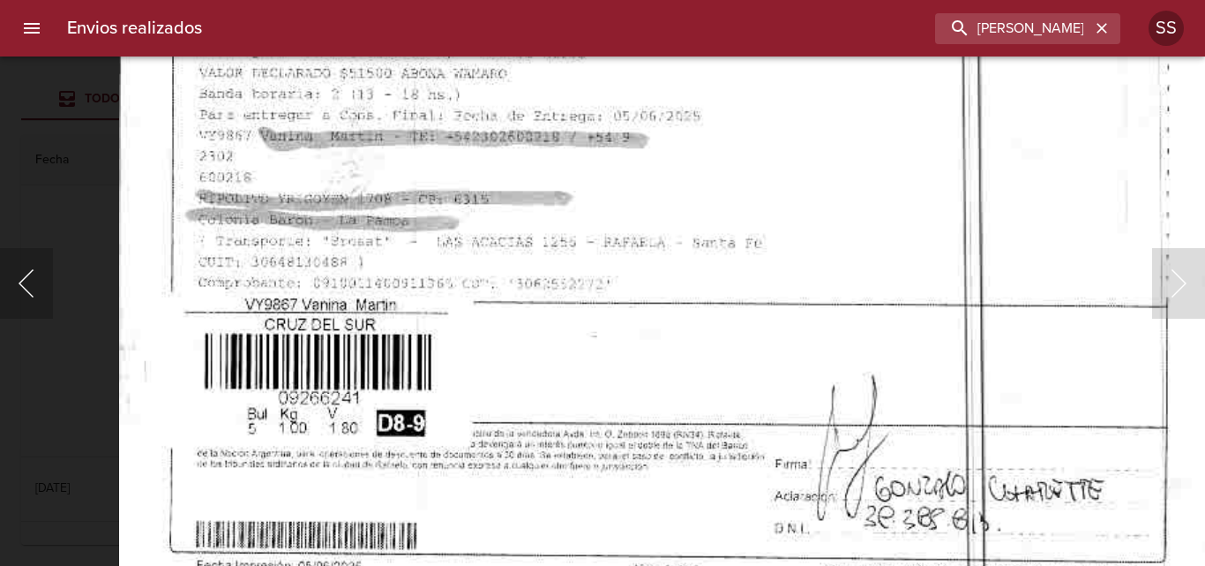
click at [19, 292] on button "Anterior" at bounding box center [26, 283] width 53 height 71
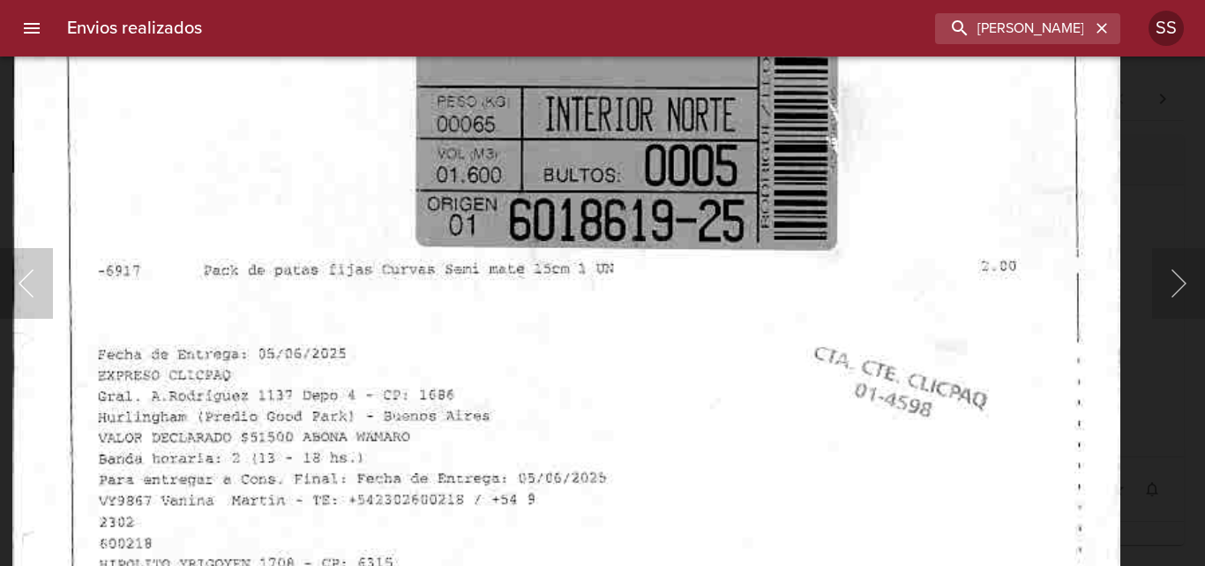
click at [30, 276] on button "Anterior" at bounding box center [26, 283] width 53 height 71
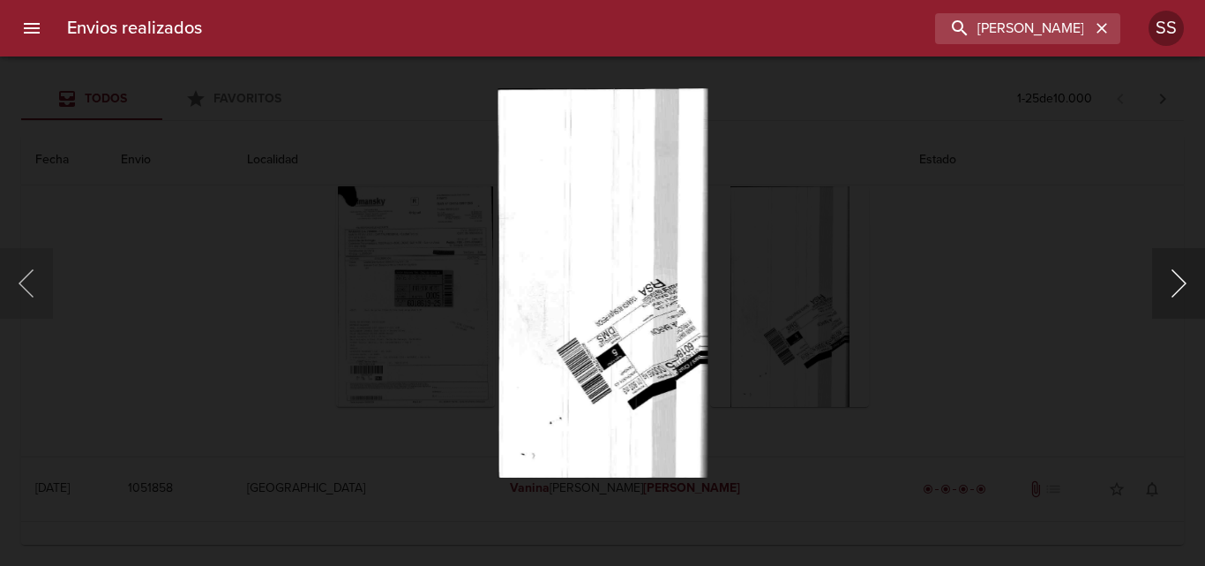
click at [1174, 301] on button "Siguiente" at bounding box center [1178, 283] width 53 height 71
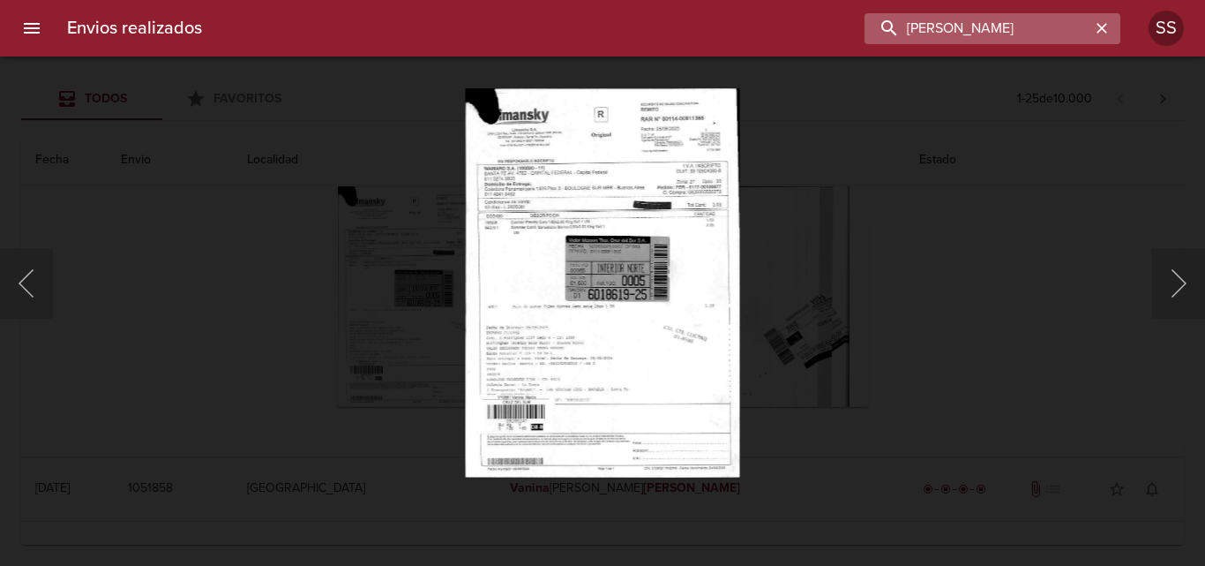
drag, startPoint x: 1067, startPoint y: 32, endPoint x: 868, endPoint y: 34, distance: 198.5
click at [868, 34] on input "[PERSON_NAME]" at bounding box center [978, 28] width 226 height 31
click at [142, 160] on div "Lightbox" at bounding box center [602, 283] width 1205 height 566
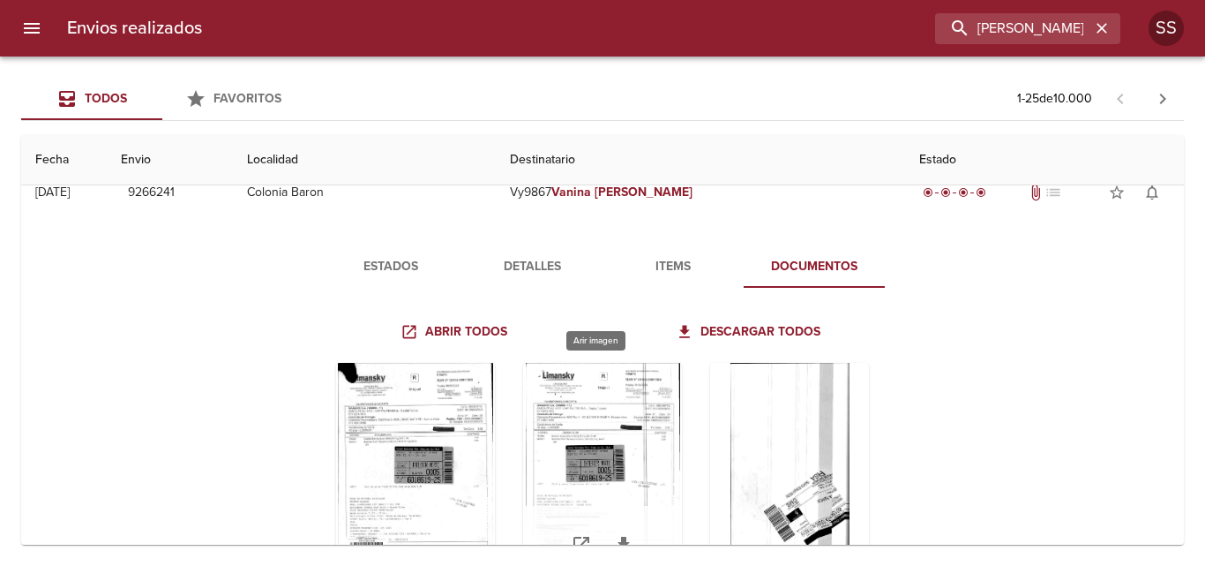
scroll to position [618, 0]
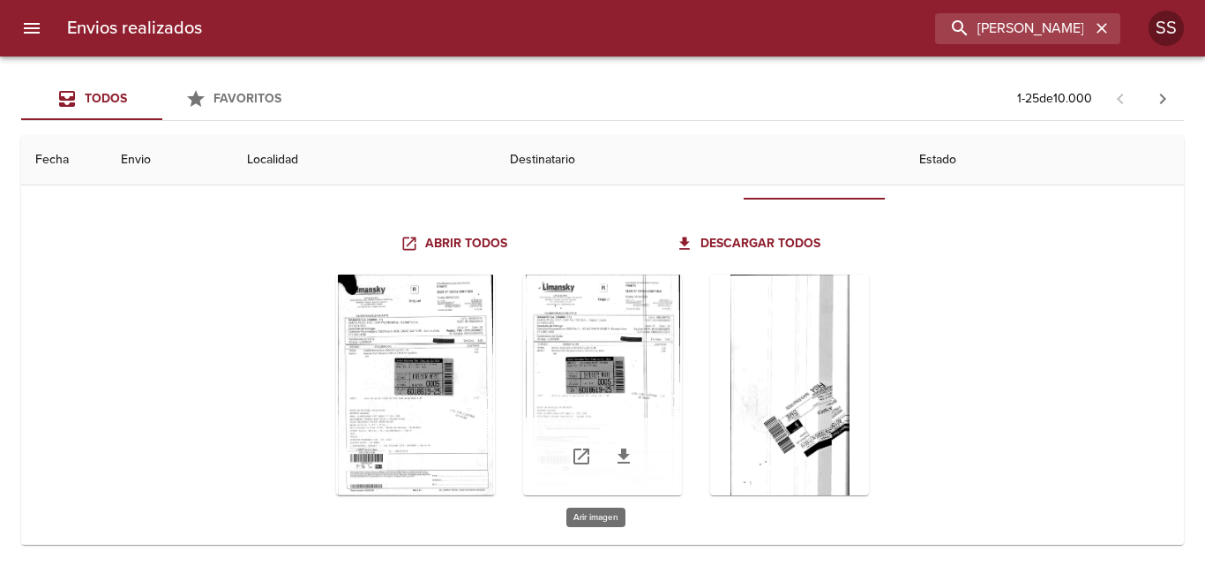
click at [603, 395] on div "Tabla de envíos del cliente" at bounding box center [602, 384] width 159 height 221
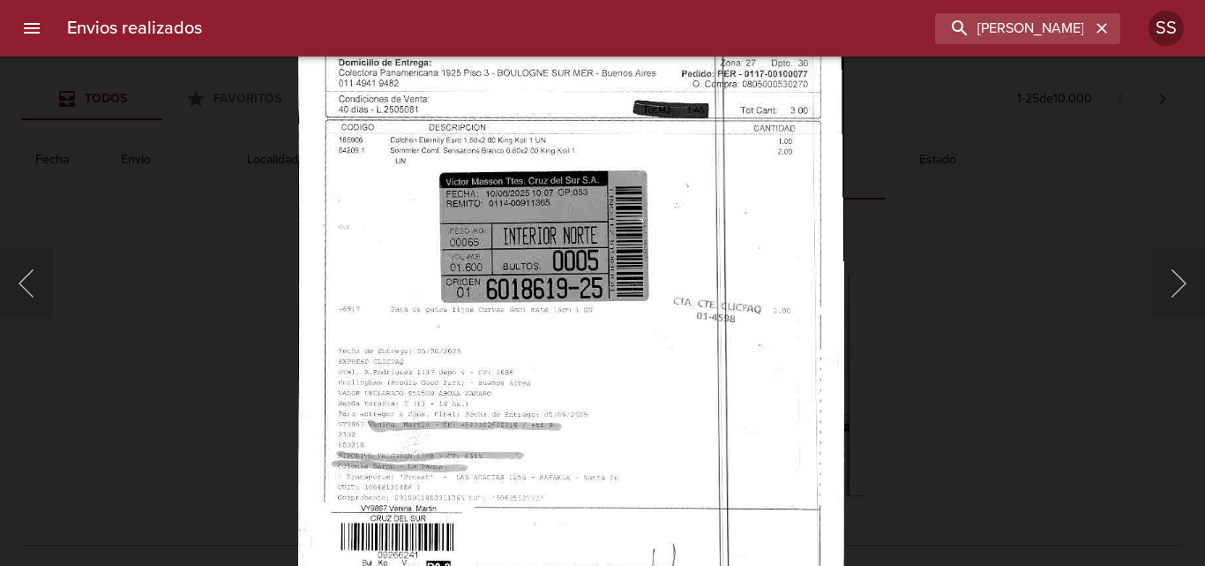
click at [588, 502] on img "Lightbox" at bounding box center [571, 272] width 546 height 782
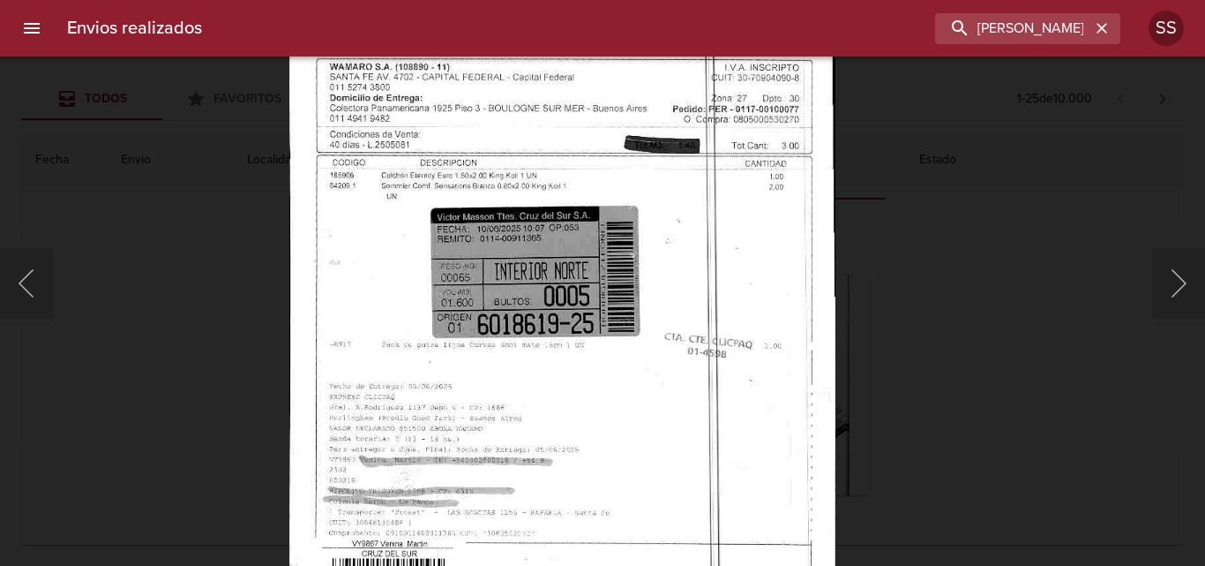
click at [586, 443] on img "Lightbox" at bounding box center [562, 307] width 546 height 782
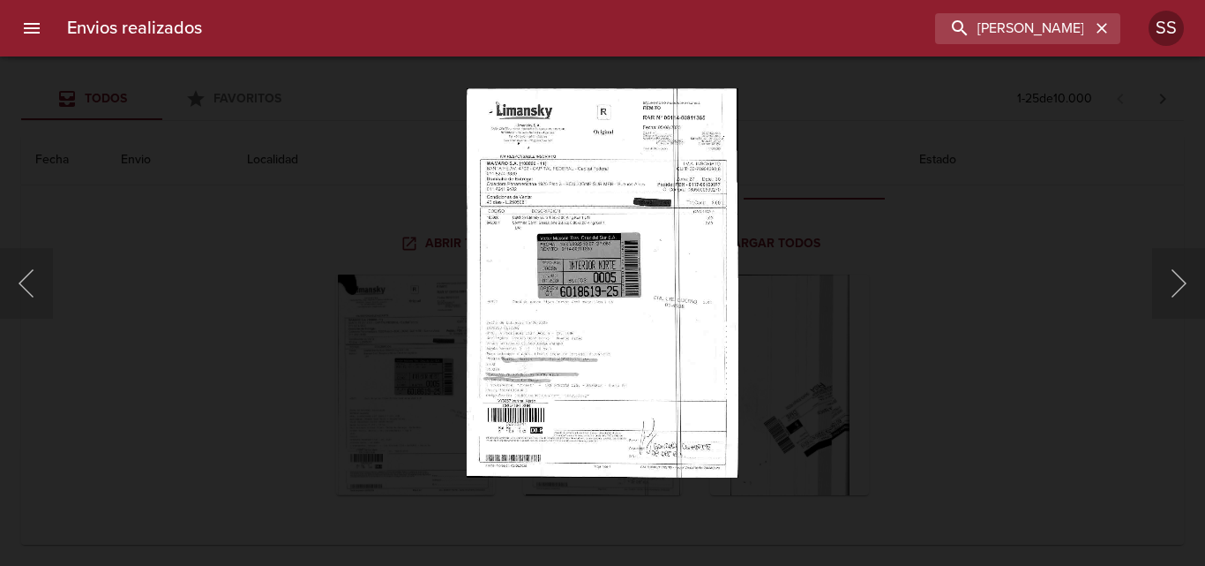
click at [1008, 241] on div "Lightbox" at bounding box center [602, 283] width 1205 height 566
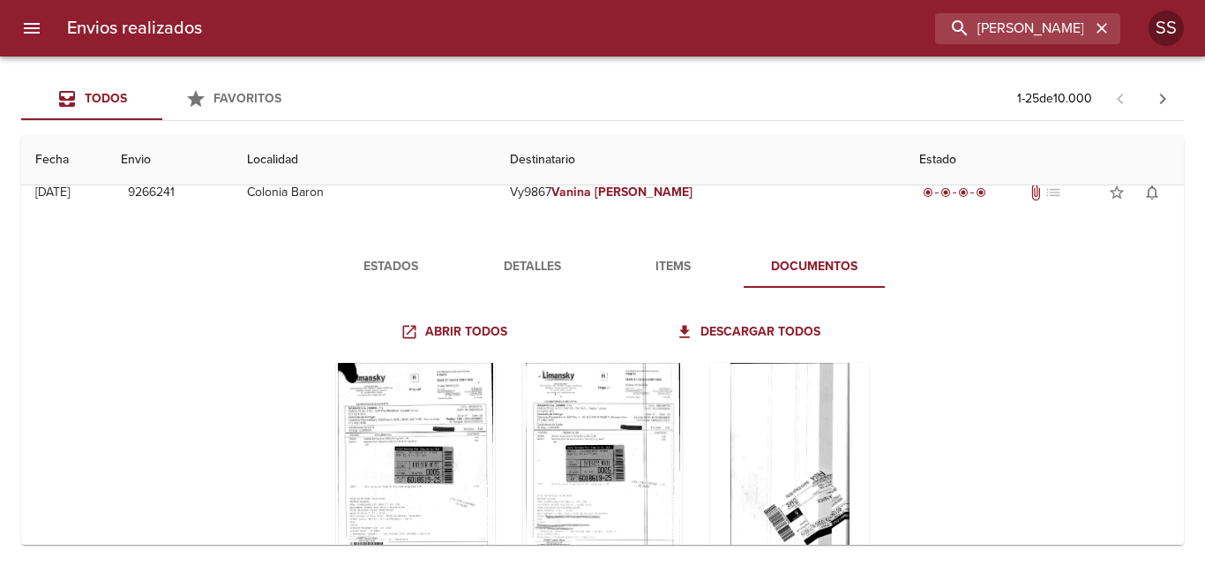
scroll to position [441, 0]
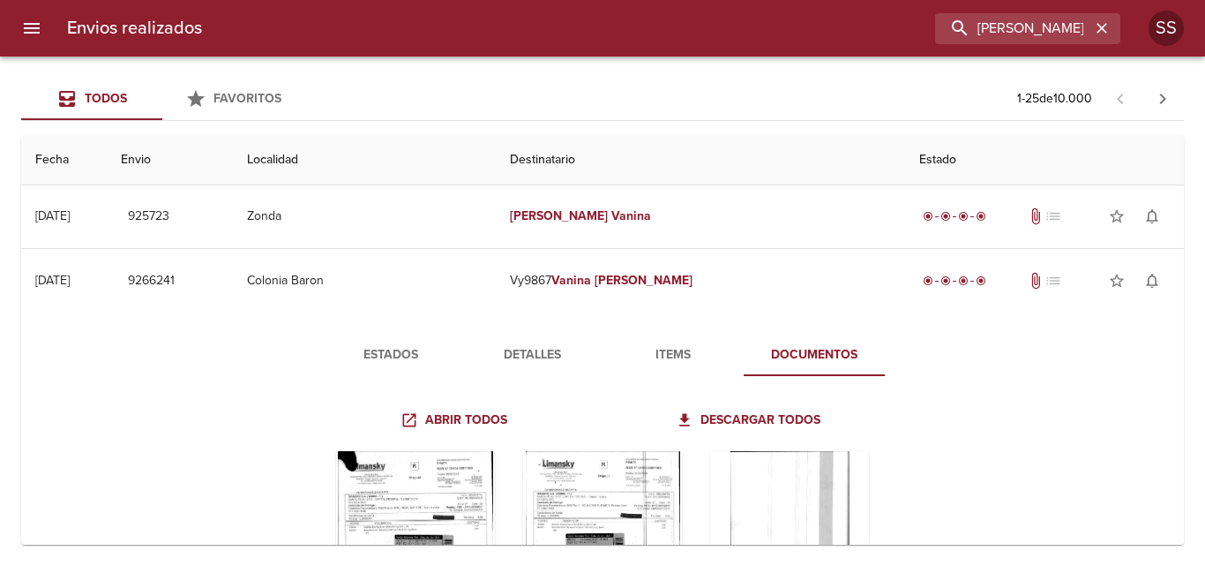
click at [648, 446] on div "Tabla de envíos del cliente" at bounding box center [602, 561] width 589 height 249
click at [648, 469] on div "Tabla de envíos del cliente" at bounding box center [602, 561] width 159 height 221
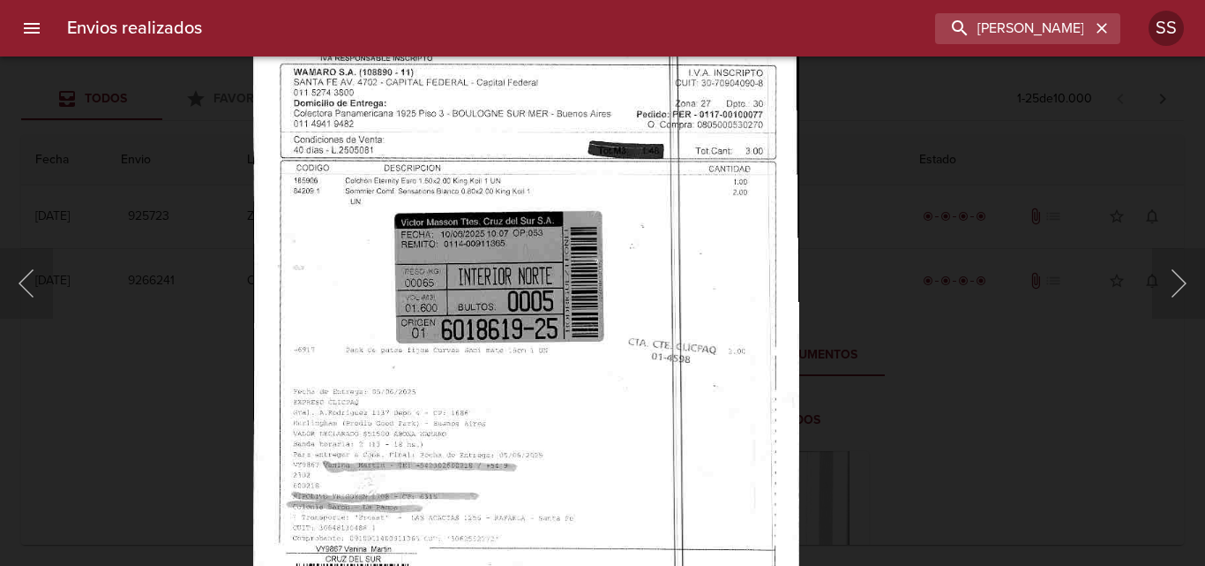
click at [572, 406] on img "Lightbox" at bounding box center [526, 312] width 546 height 782
click at [1141, 203] on div "Lightbox" at bounding box center [602, 283] width 1205 height 566
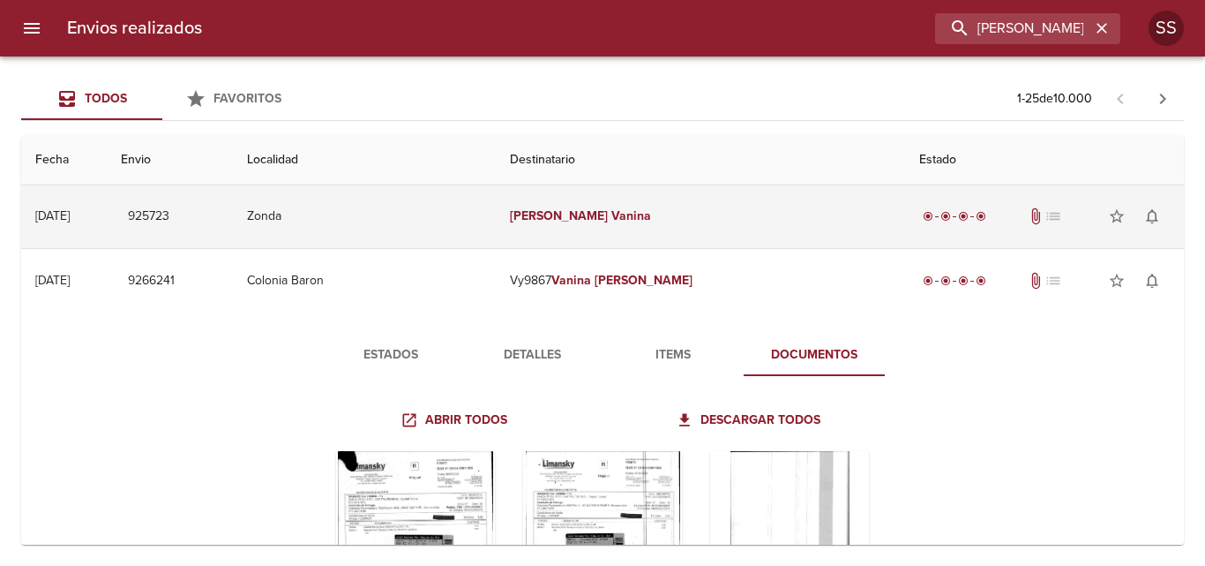
click at [665, 219] on td "[PERSON_NAME]" at bounding box center [700, 216] width 409 height 64
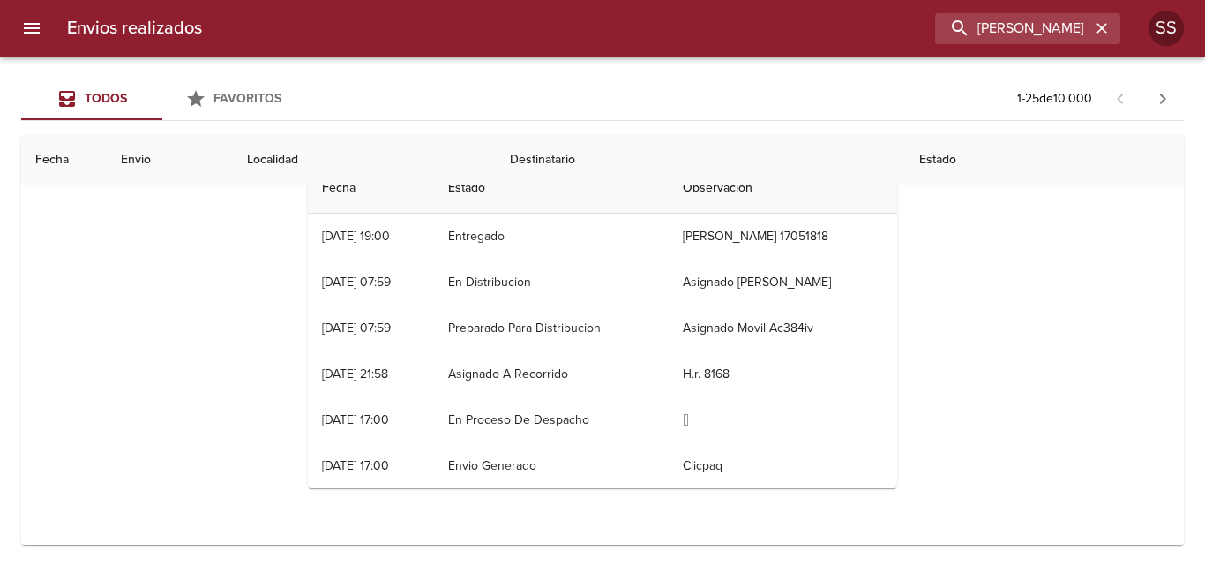
scroll to position [529, 0]
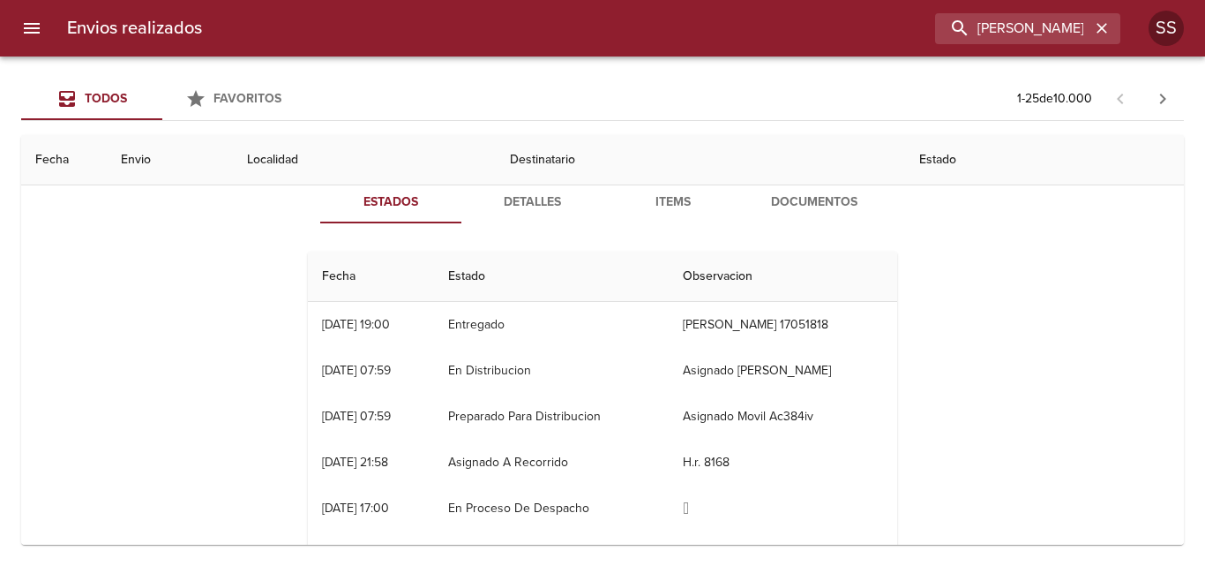
click at [519, 194] on span "Detalles" at bounding box center [532, 202] width 120 height 22
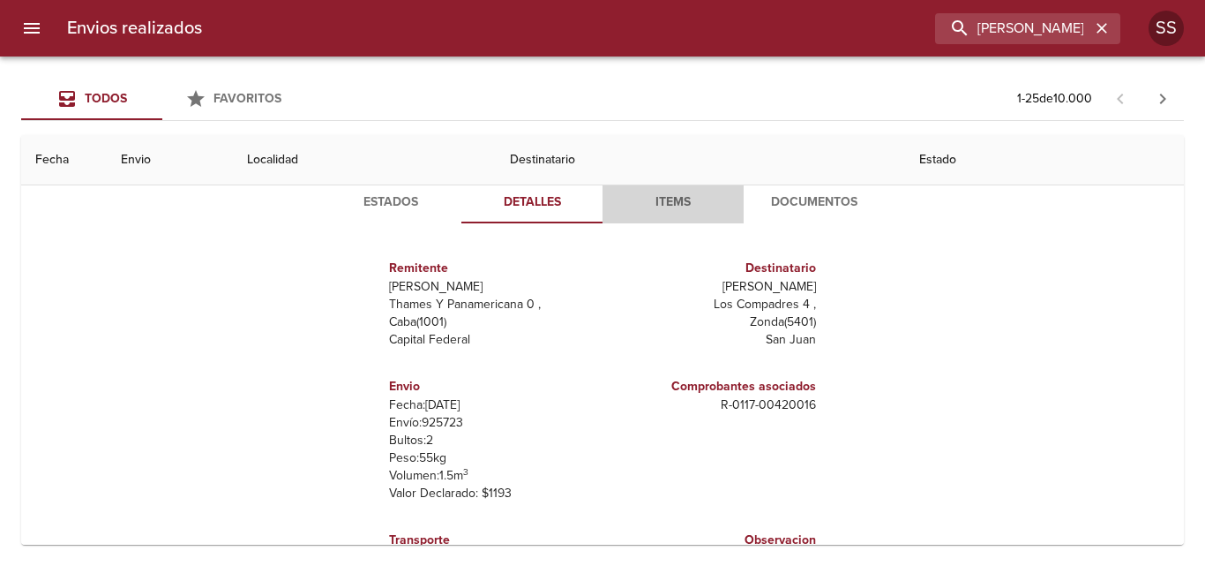
click at [657, 205] on span "Items" at bounding box center [673, 202] width 120 height 22
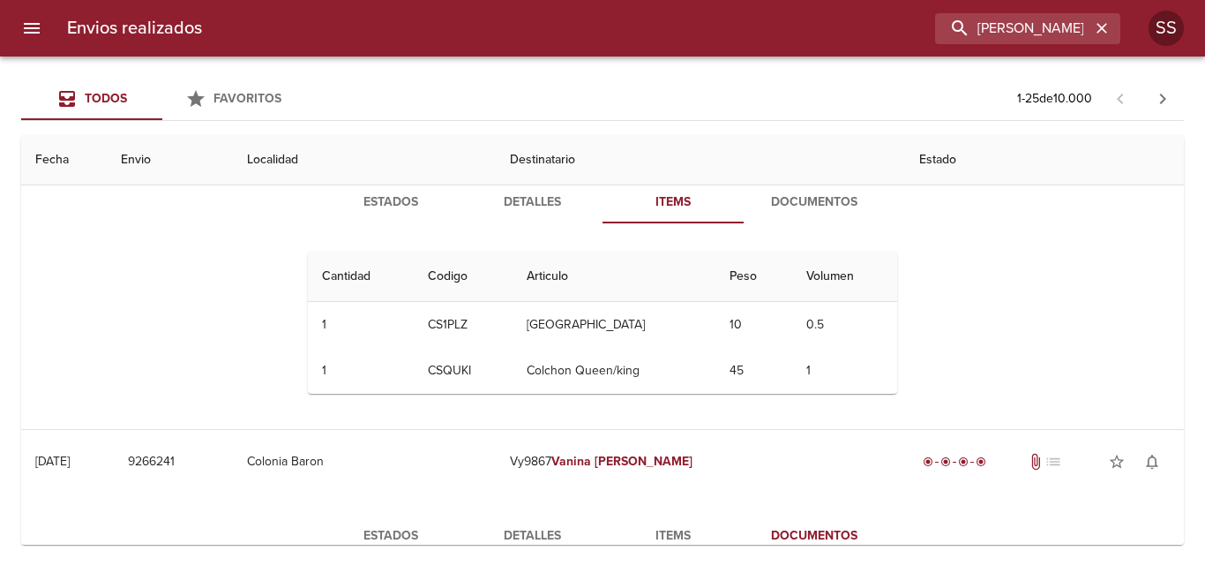
click at [783, 205] on span "Documentos" at bounding box center [814, 202] width 120 height 22
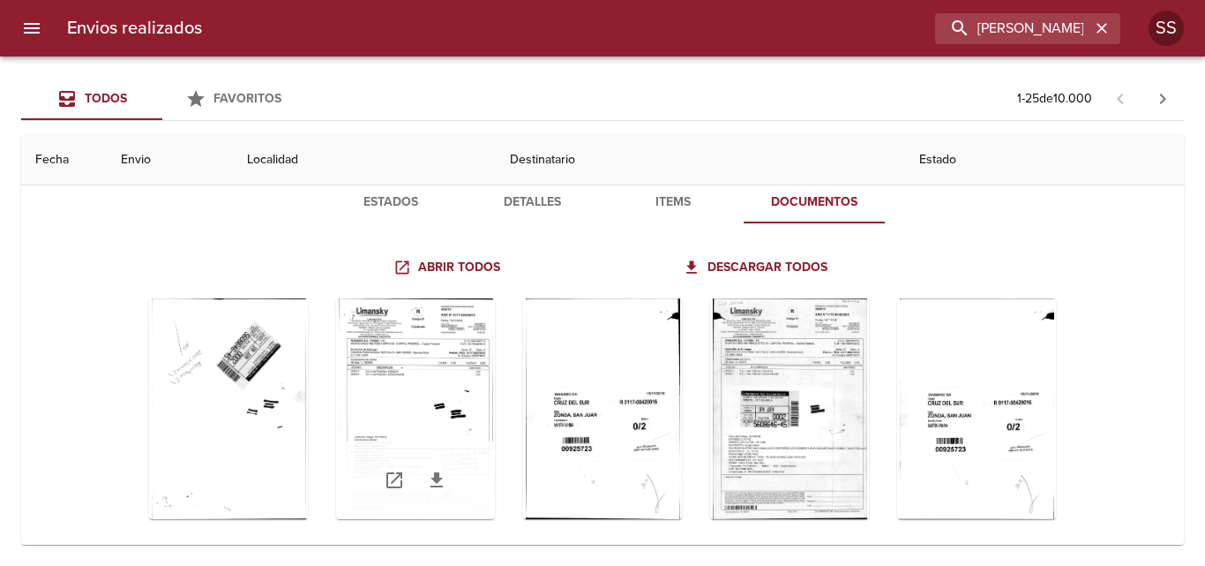
click at [462, 451] on div "Tabla de envíos del cliente" at bounding box center [415, 480] width 159 height 78
click at [457, 407] on div "Tabla de envíos del cliente" at bounding box center [415, 408] width 159 height 221
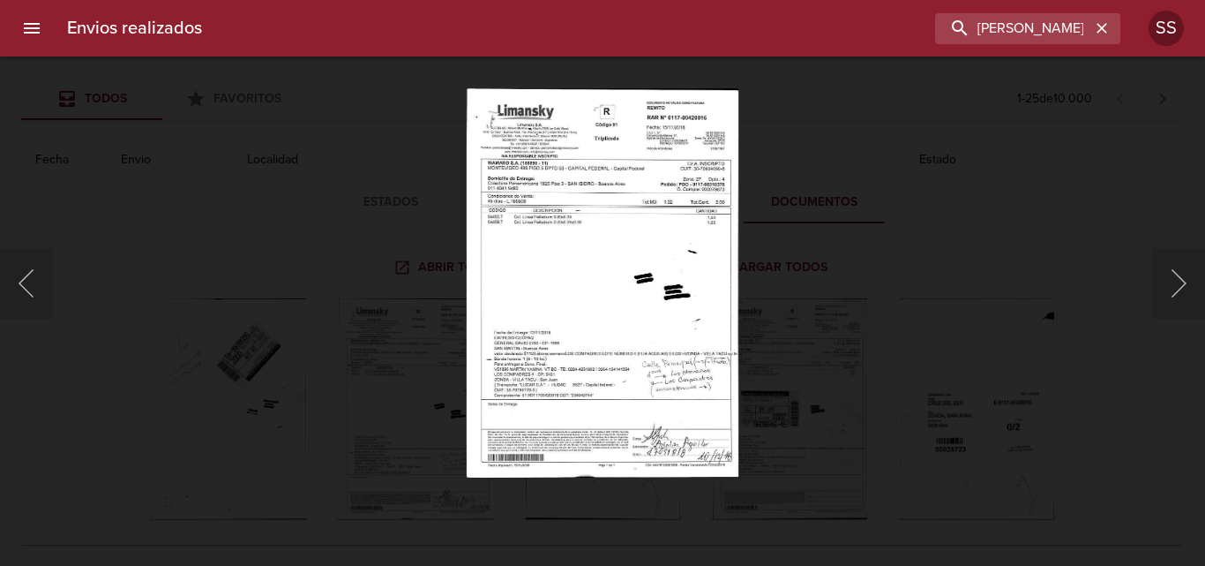
click at [221, 261] on div "Lightbox" at bounding box center [602, 283] width 1205 height 566
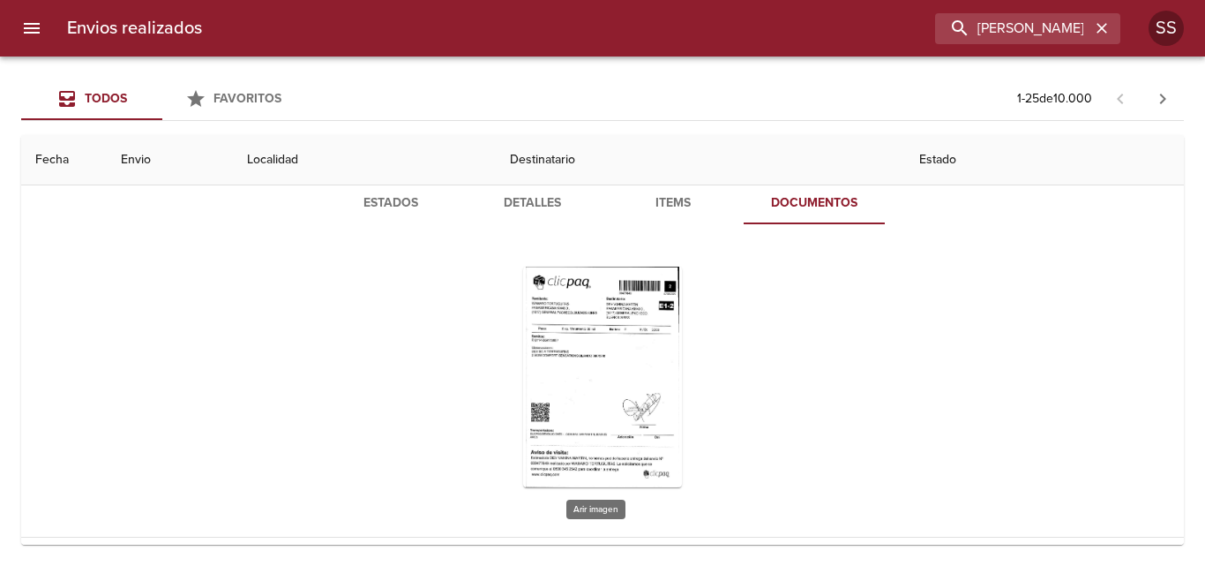
scroll to position [0, 0]
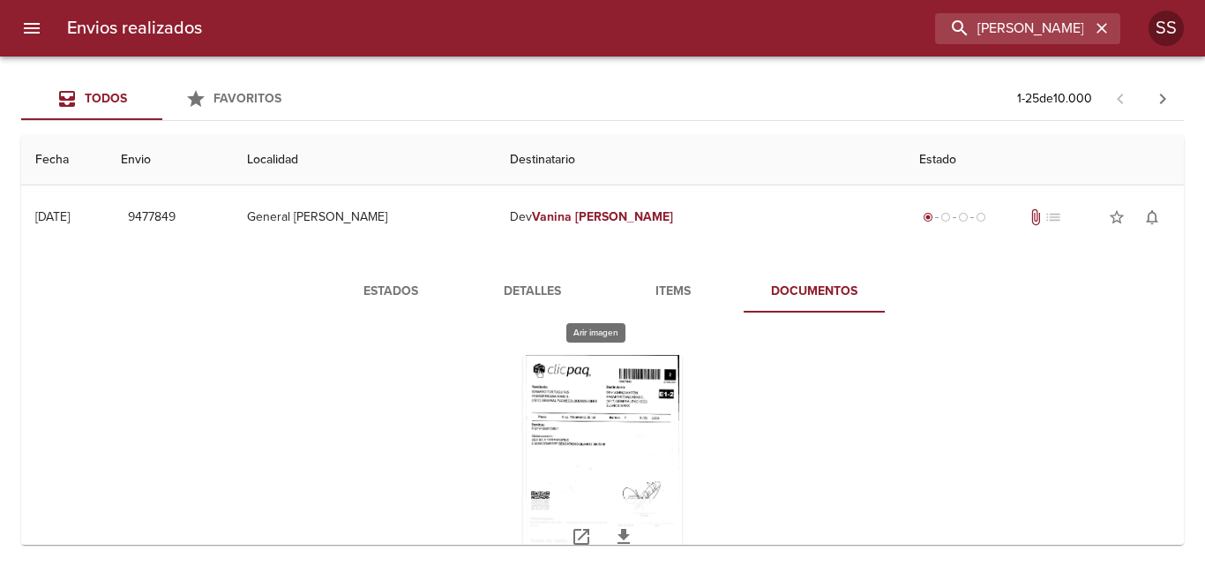
click at [622, 379] on div "Tabla de envíos del cliente" at bounding box center [602, 465] width 159 height 221
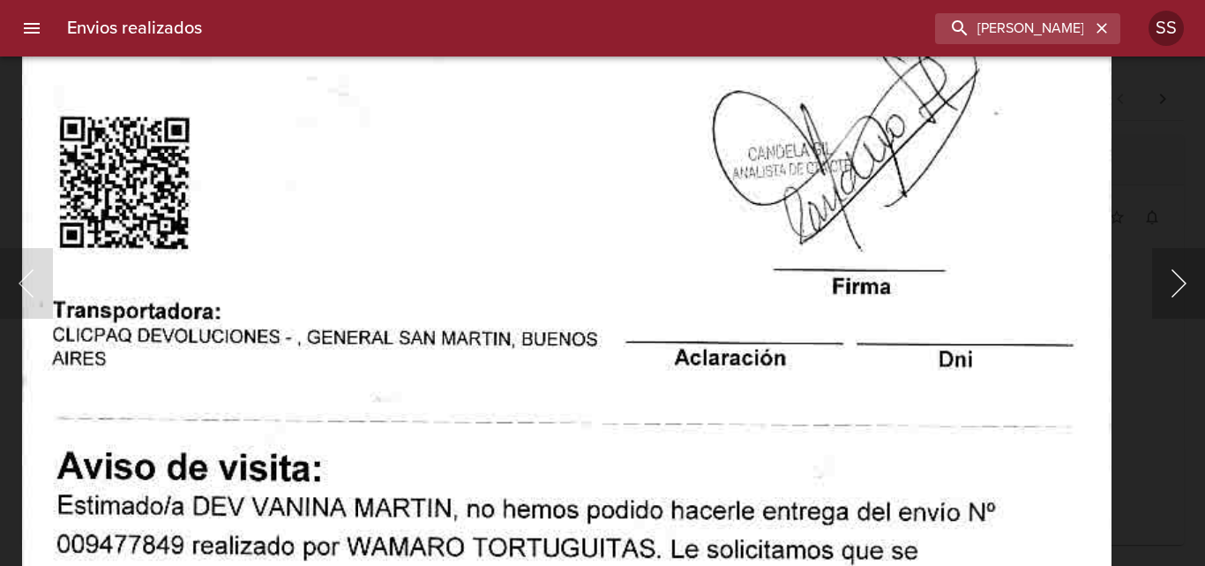
click at [1175, 284] on button "Siguiente" at bounding box center [1178, 283] width 53 height 71
click at [1173, 285] on button "Siguiente" at bounding box center [1178, 283] width 53 height 71
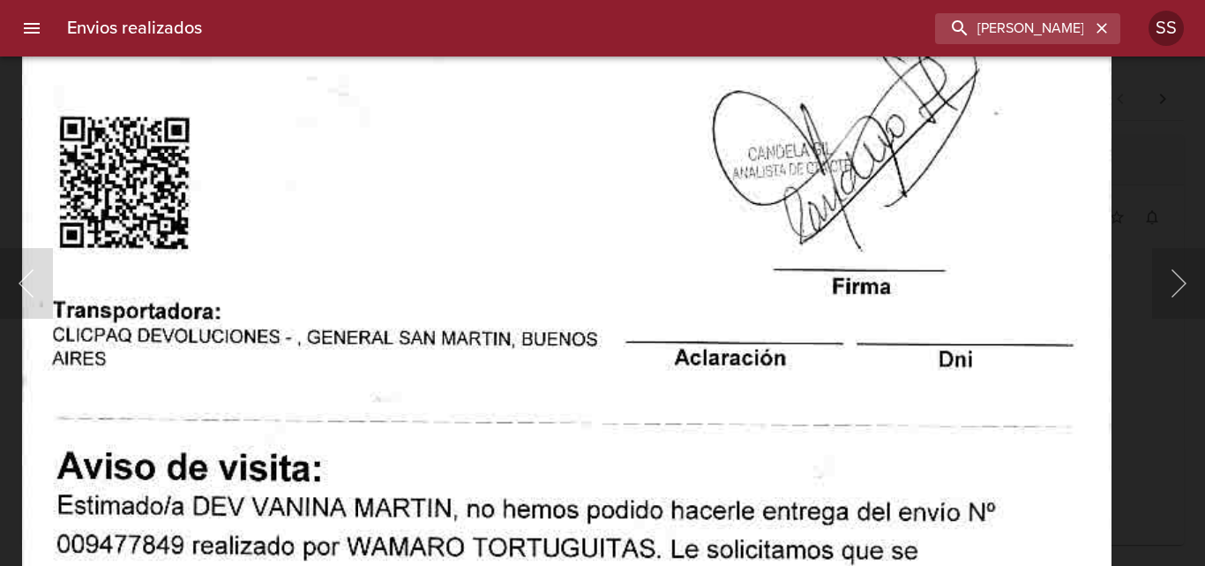
click at [1090, 25] on input "[PERSON_NAME]" at bounding box center [978, 28] width 226 height 31
